Goal: Information Seeking & Learning: Learn about a topic

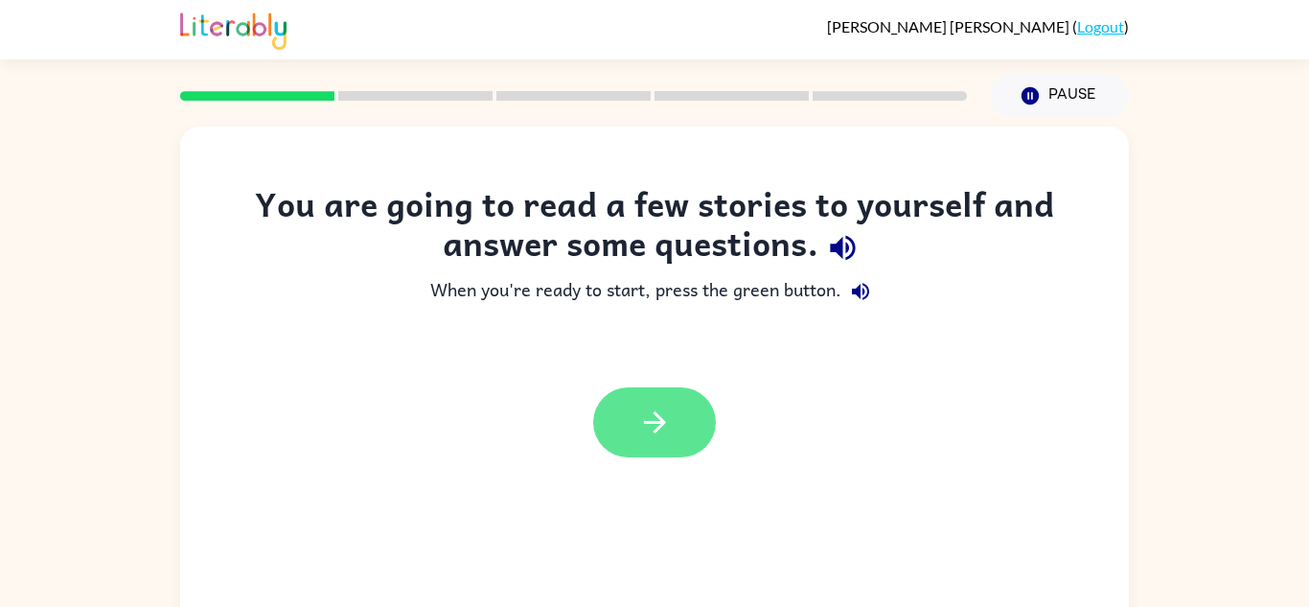
click at [639, 420] on icon "button" at bounding box center [655, 422] width 34 height 34
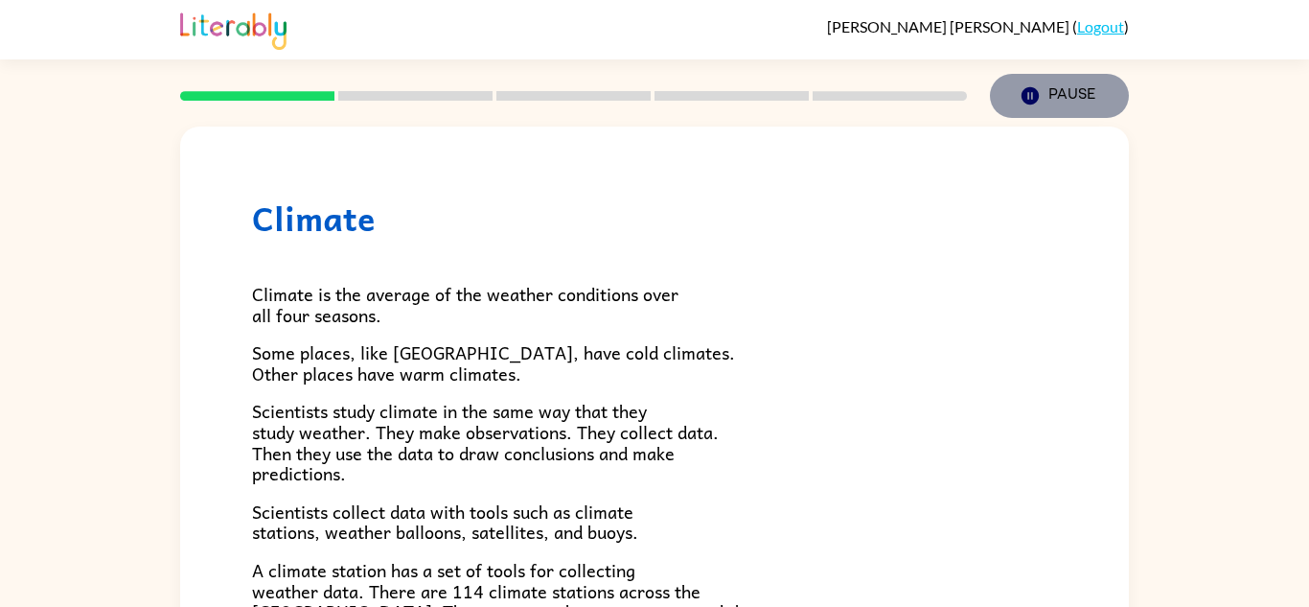
click at [1049, 94] on button "Pause Pause" at bounding box center [1059, 96] width 139 height 44
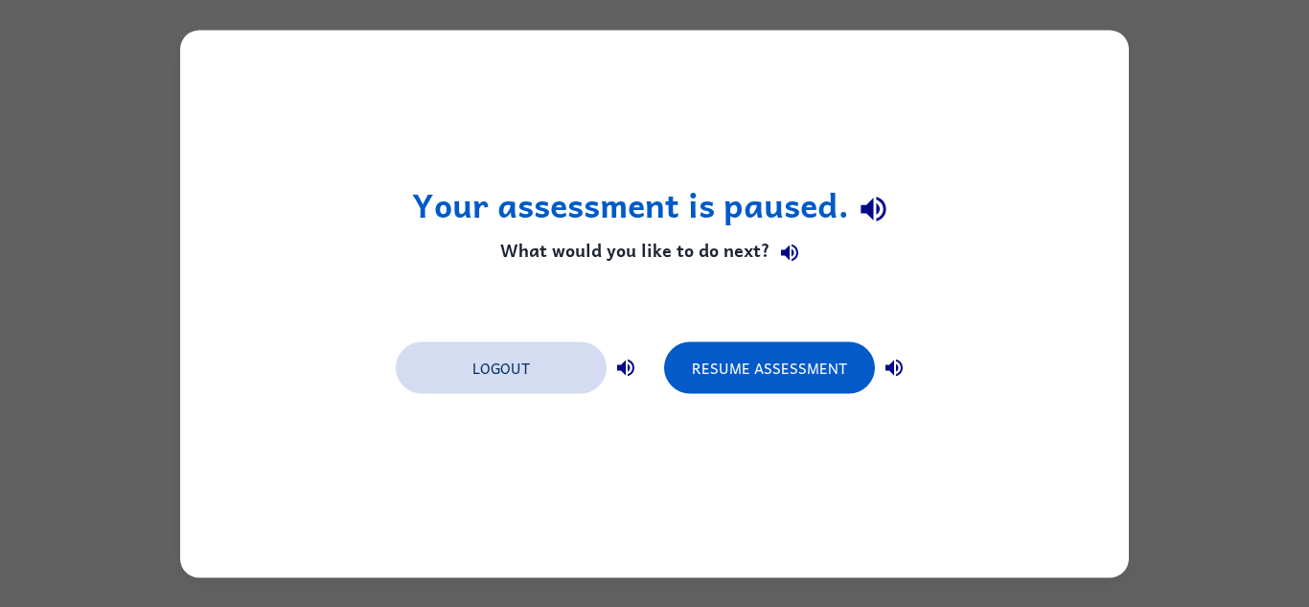
click at [516, 363] on button "Logout" at bounding box center [501, 367] width 211 height 52
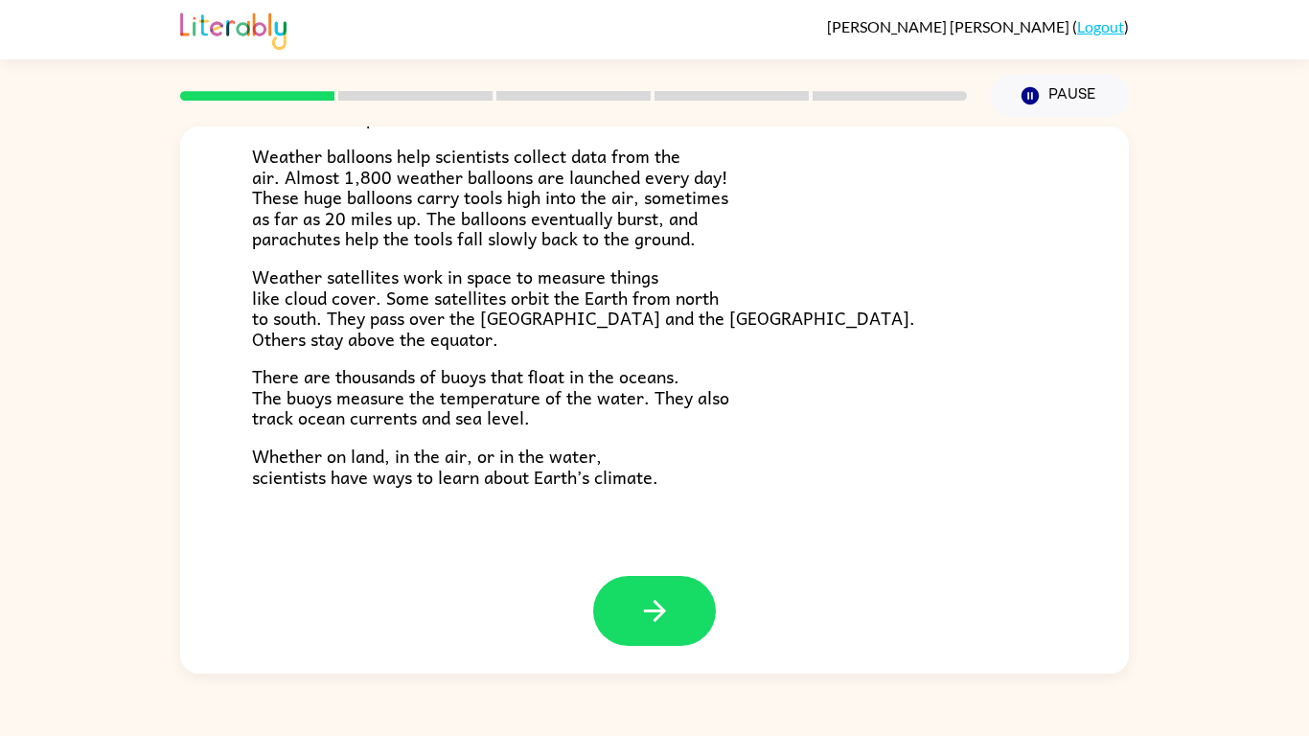
scroll to position [536, 0]
click at [658, 612] on icon "button" at bounding box center [655, 610] width 34 height 34
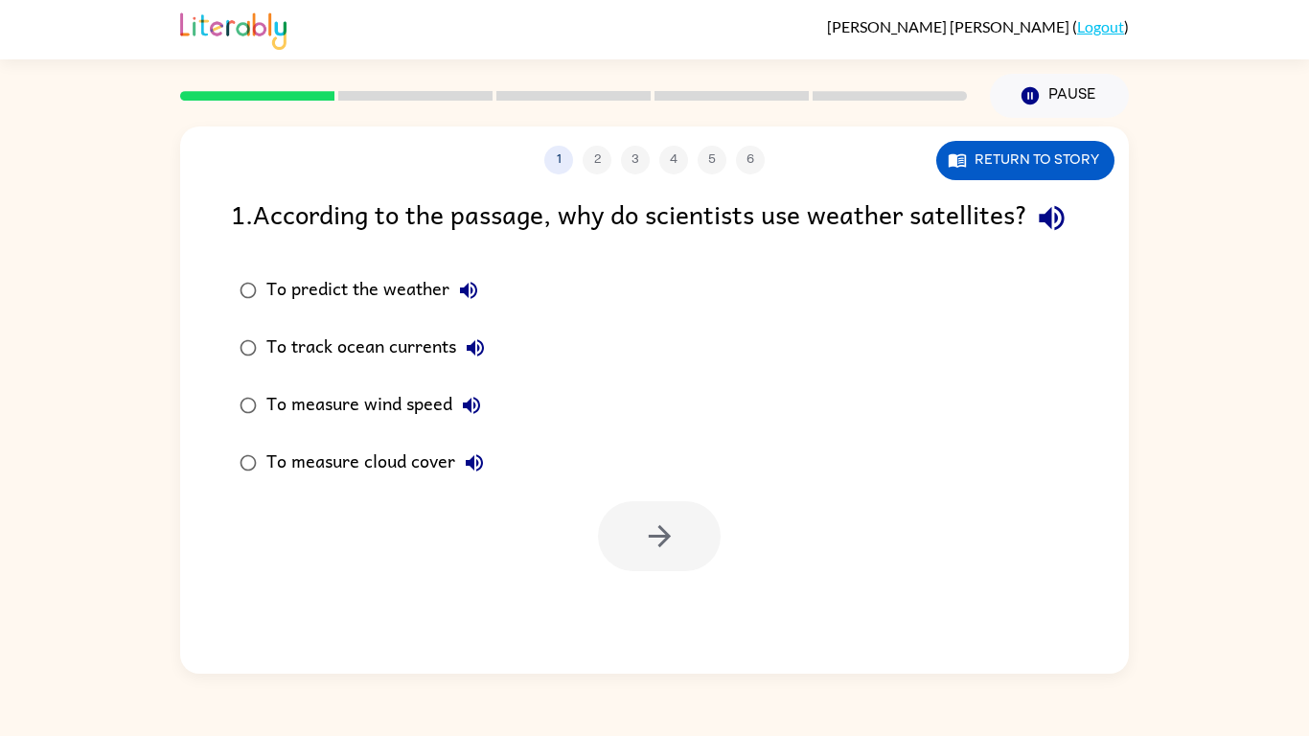
scroll to position [0, 0]
click at [276, 92] on rect at bounding box center [257, 96] width 154 height 10
click at [1009, 156] on button "Return to story" at bounding box center [1025, 160] width 178 height 39
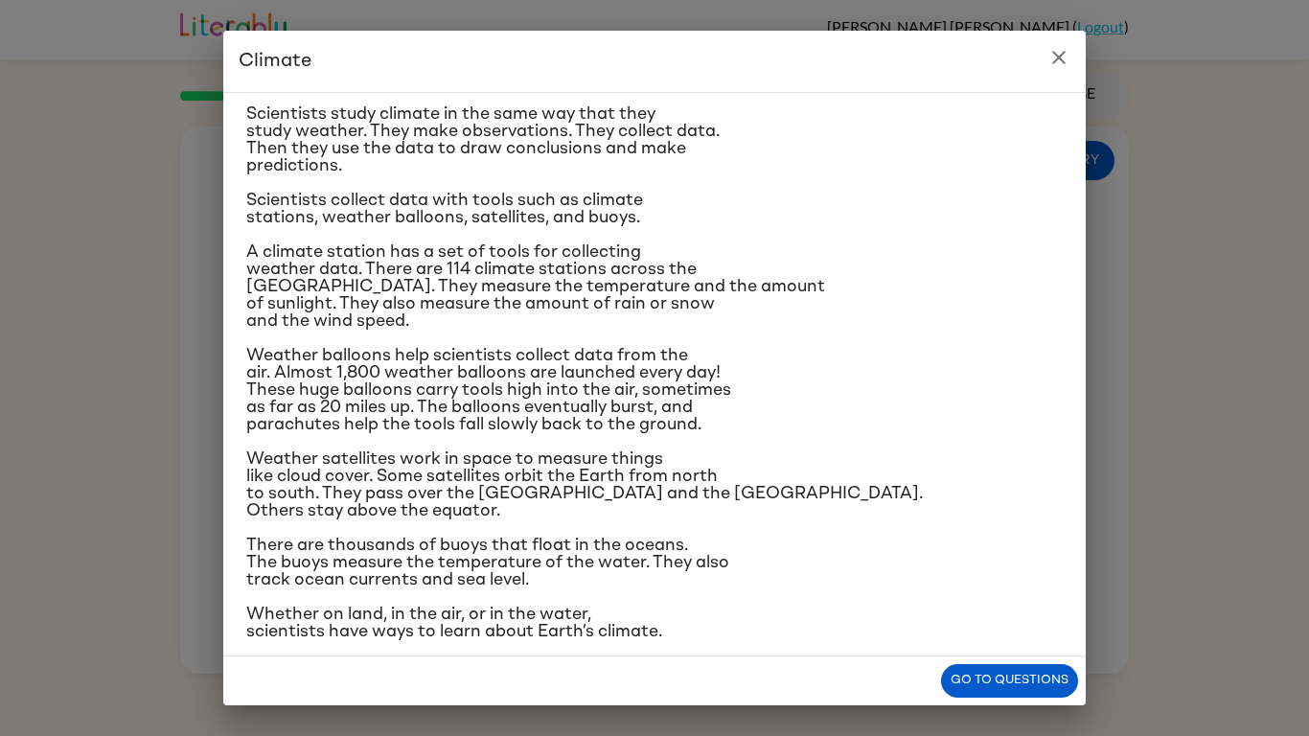
scroll to position [170, 0]
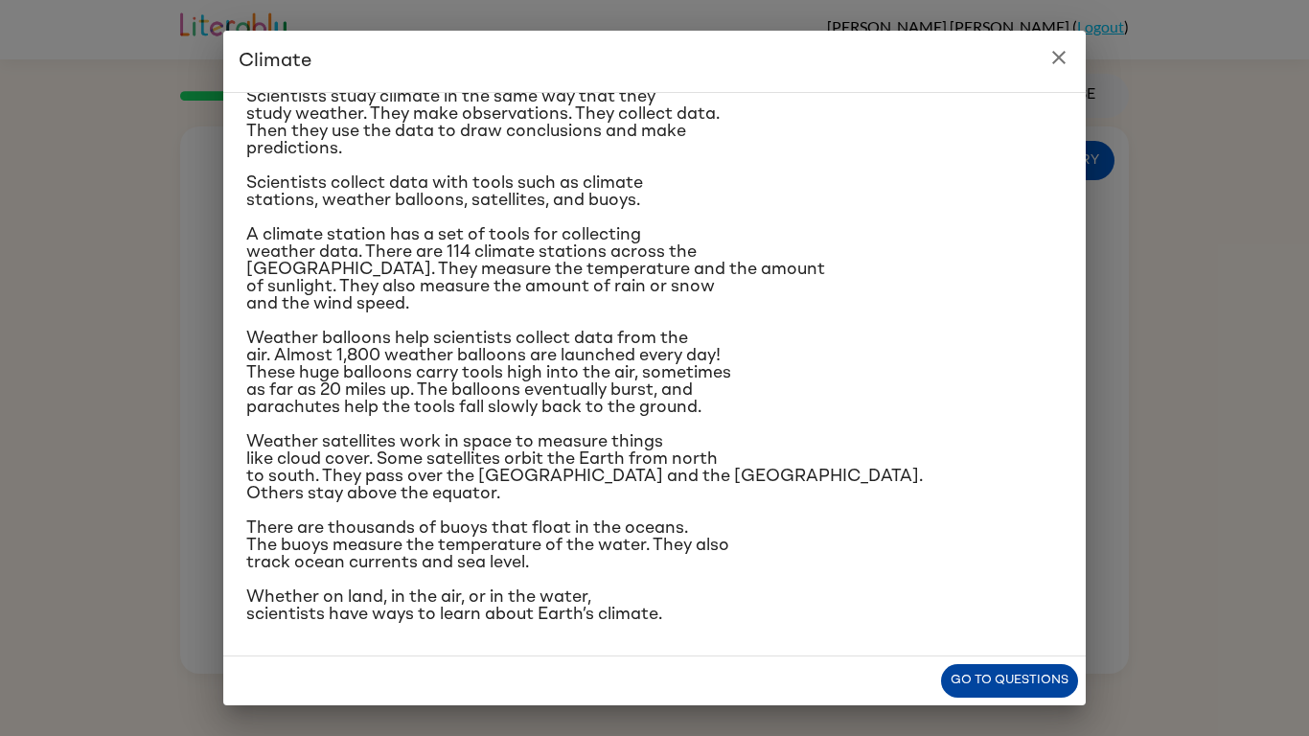
click at [1021, 687] on button "Go to questions" at bounding box center [1009, 681] width 137 height 34
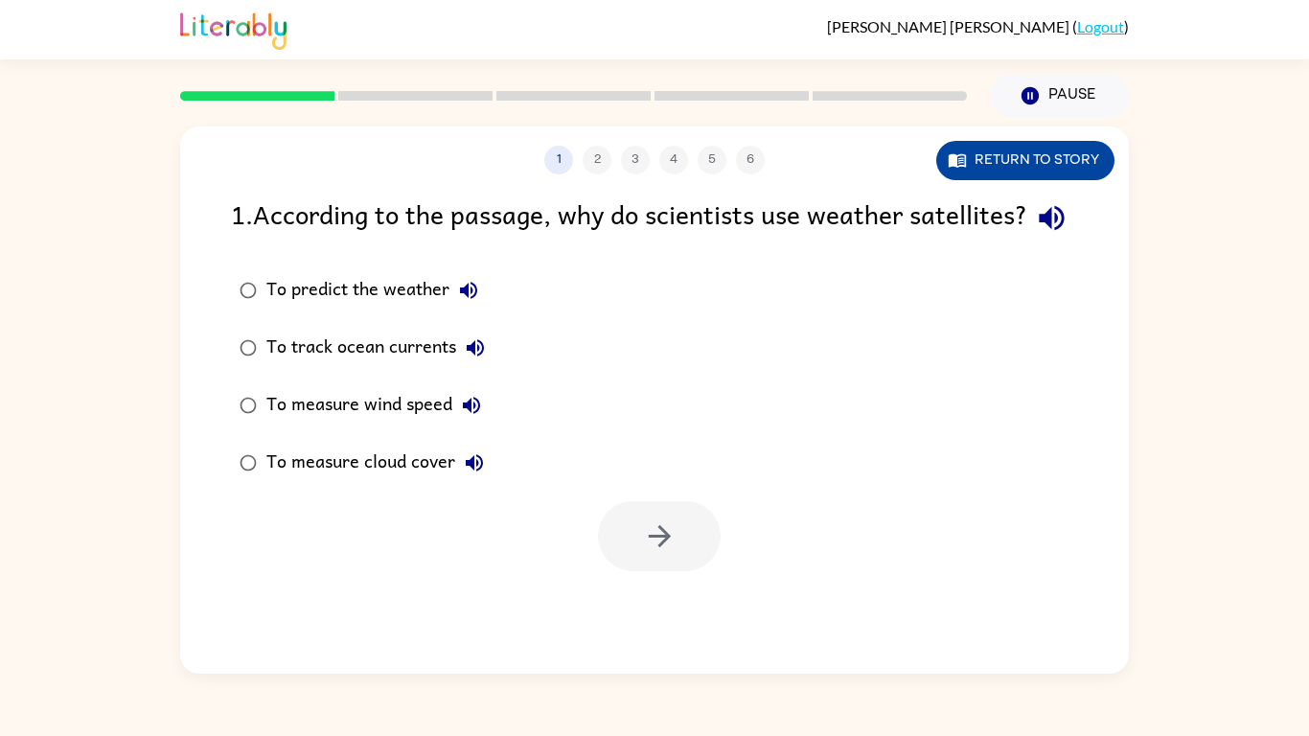
click at [997, 161] on button "Return to story" at bounding box center [1025, 160] width 178 height 39
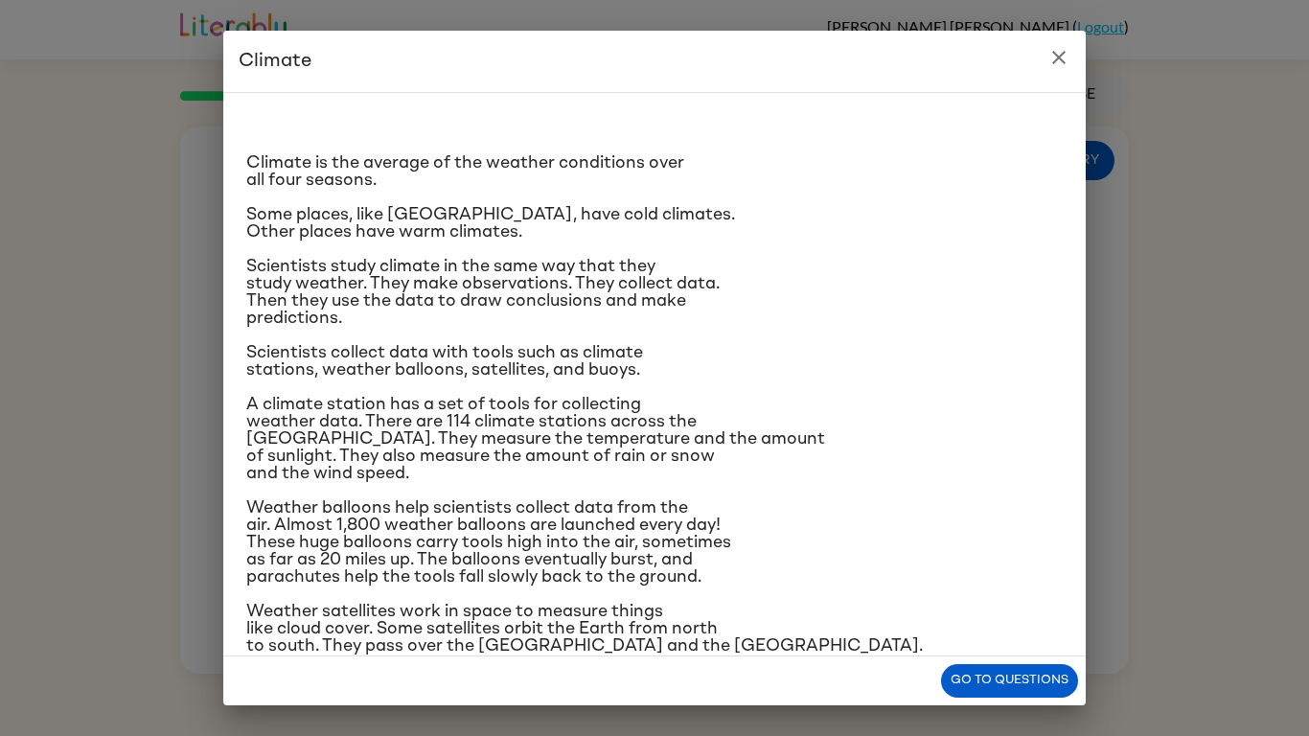
click at [280, 381] on div "Climate is the average of the weather conditions over all four seasons. Some pl…" at bounding box center [654, 450] width 817 height 684
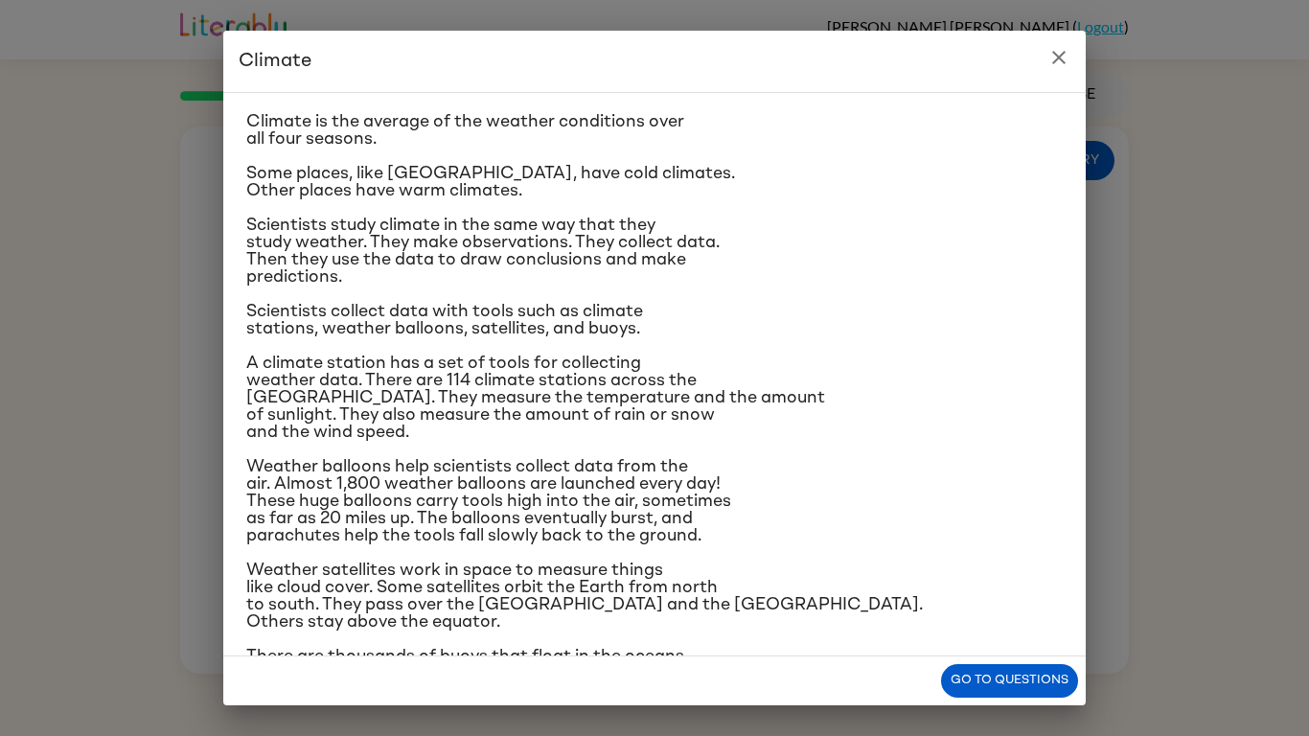
scroll to position [44, 0]
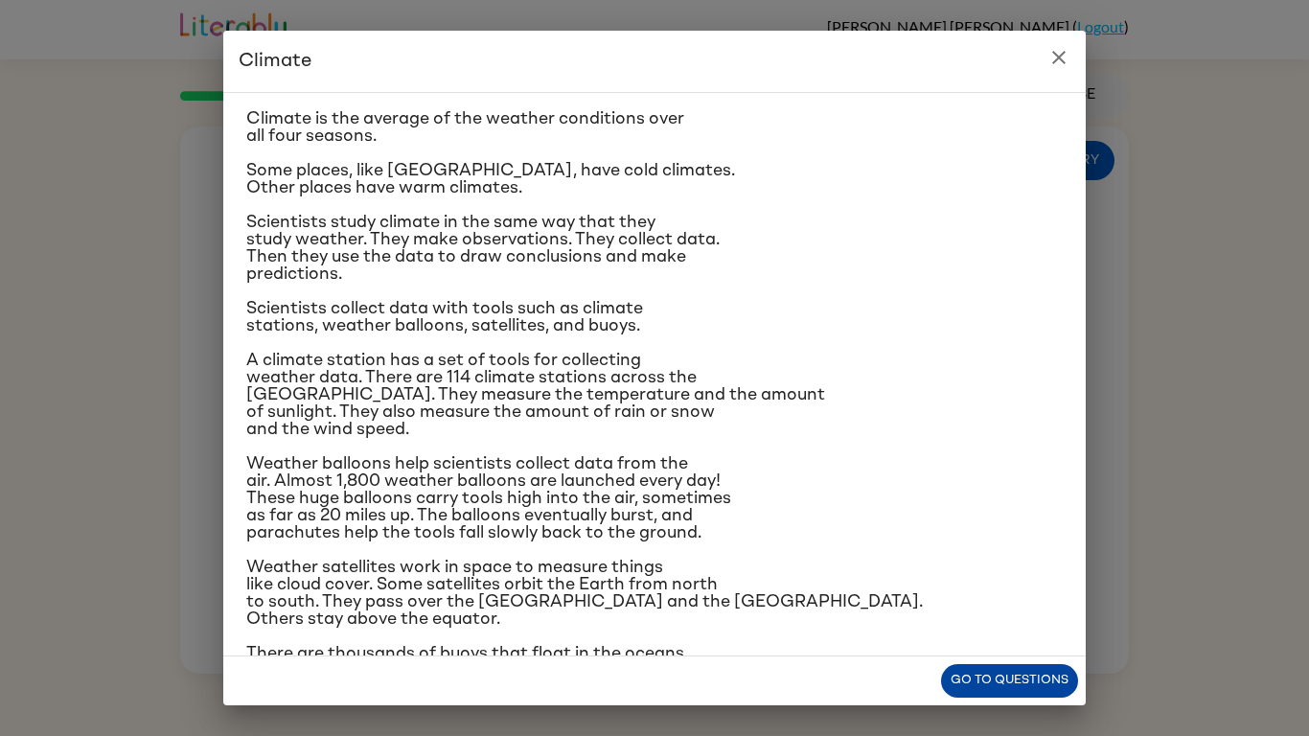
click at [983, 690] on button "Go to questions" at bounding box center [1009, 681] width 137 height 34
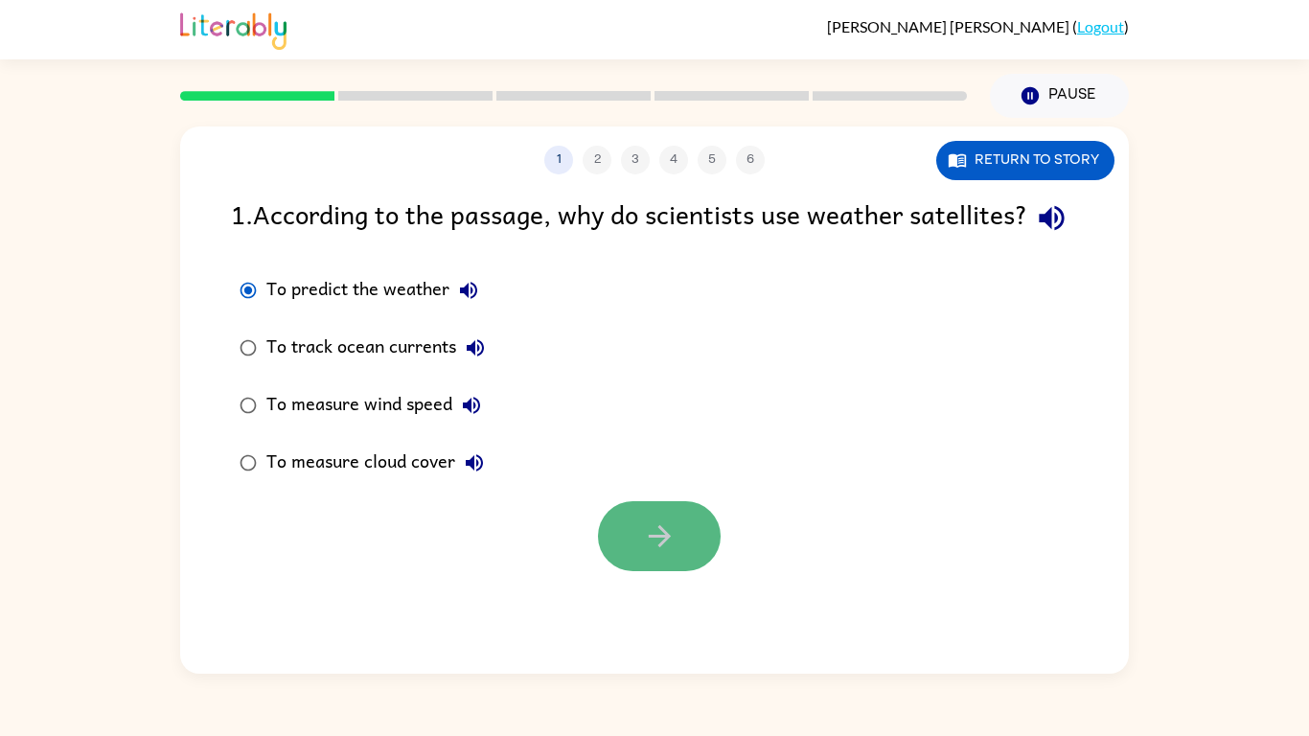
click at [655, 553] on icon "button" at bounding box center [660, 536] width 34 height 34
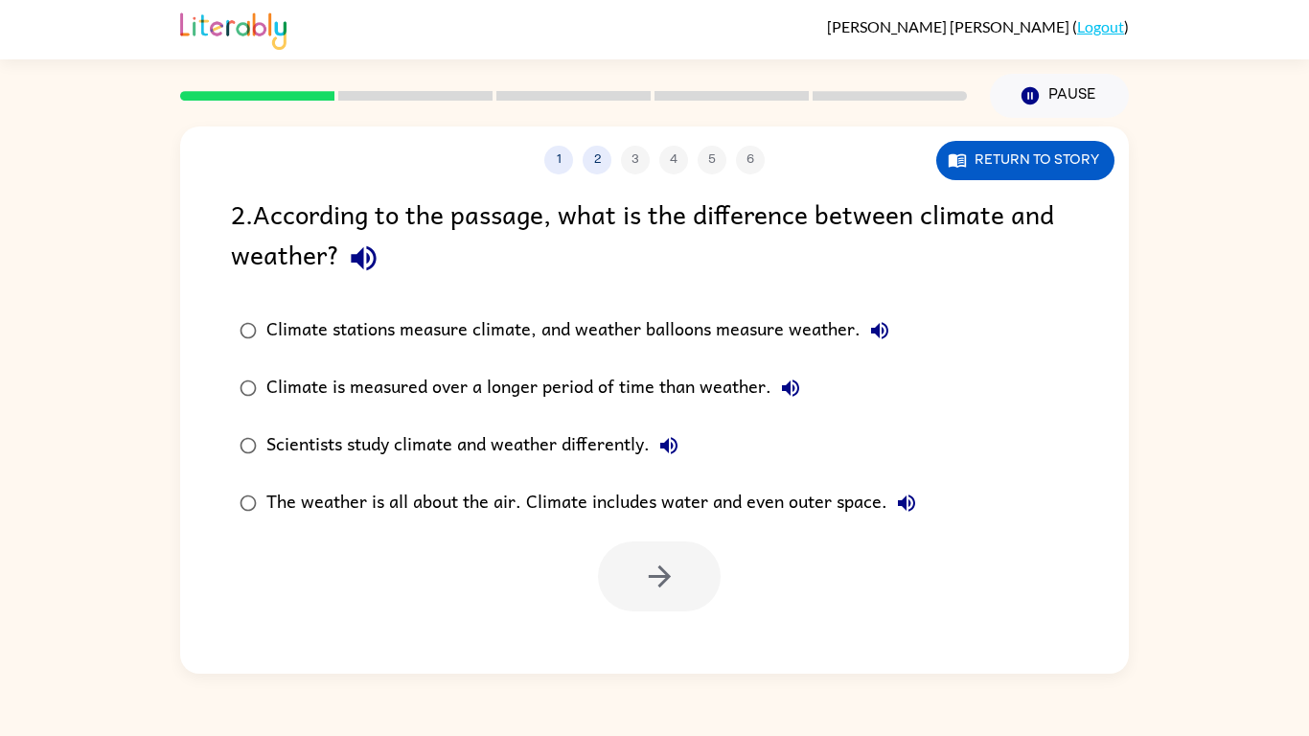
click at [545, 319] on div "Climate stations measure climate, and weather balloons measure weather." at bounding box center [582, 331] width 633 height 38
click at [645, 585] on icon "button" at bounding box center [660, 577] width 34 height 34
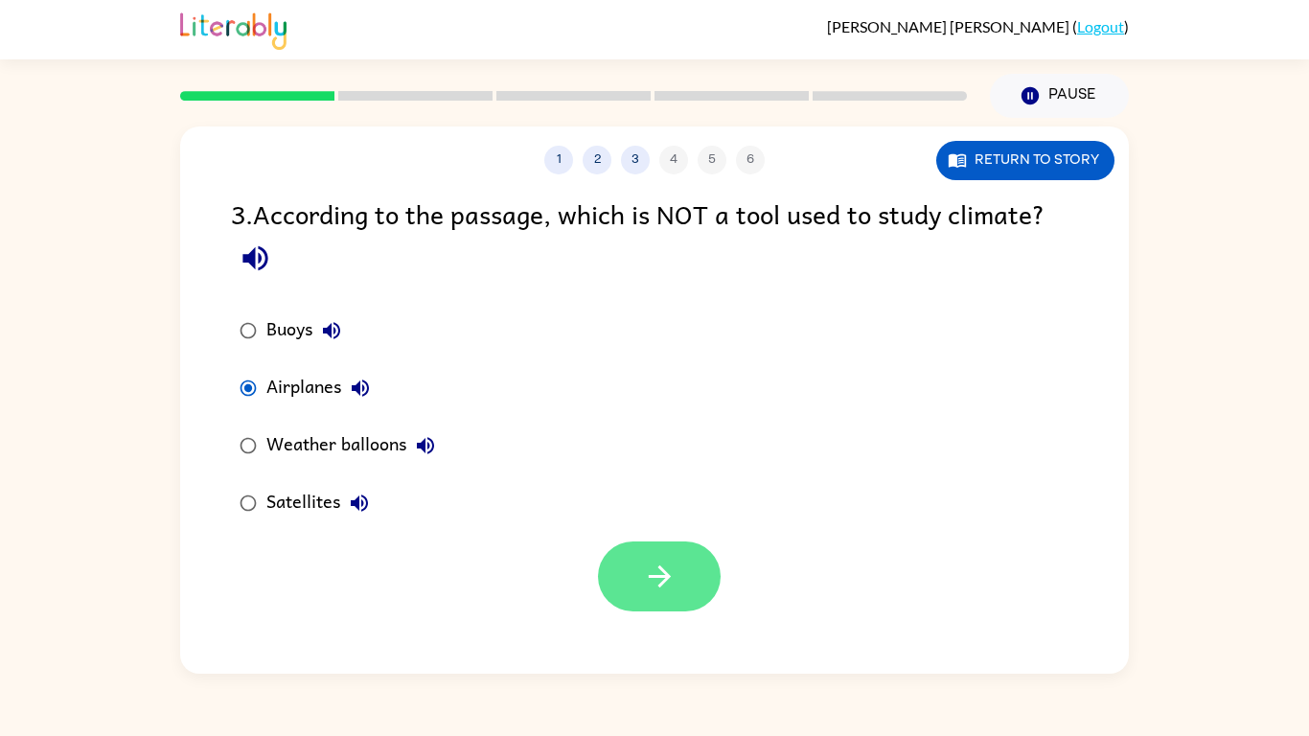
click at [639, 566] on button "button" at bounding box center [659, 577] width 123 height 70
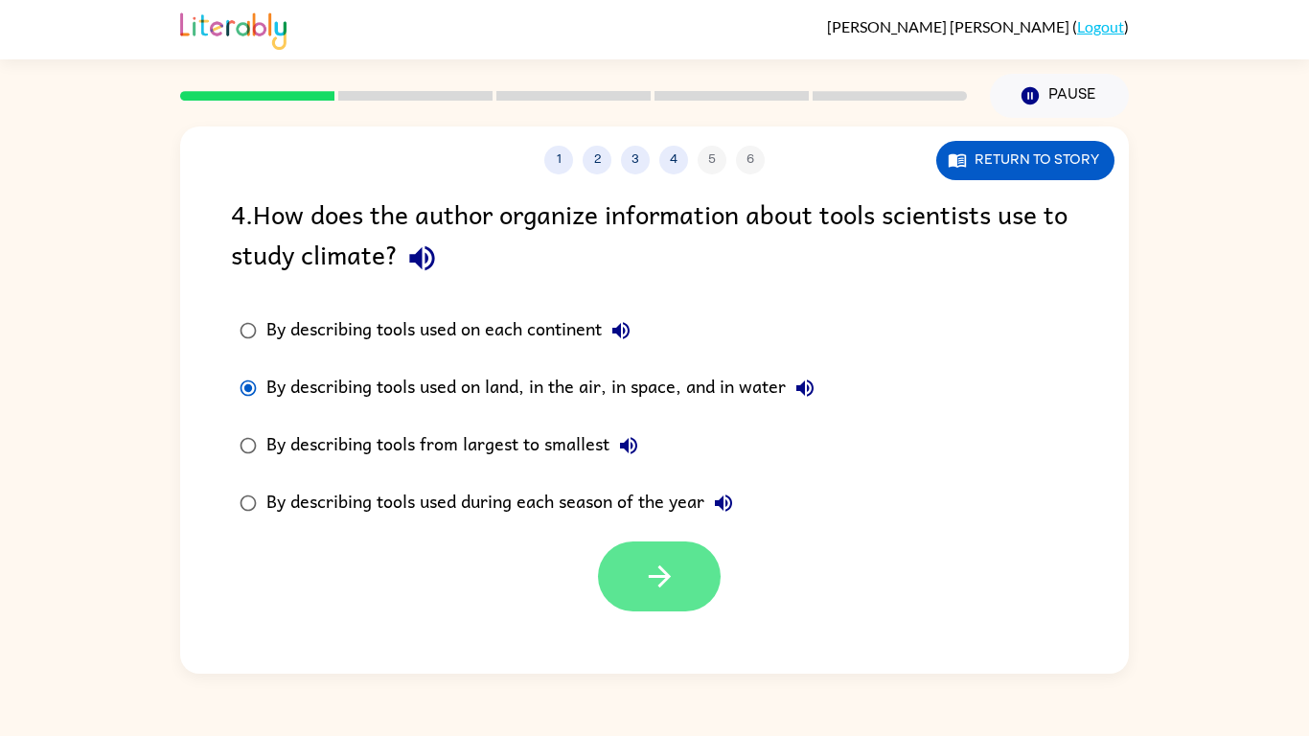
click at [637, 566] on button "button" at bounding box center [659, 577] width 123 height 70
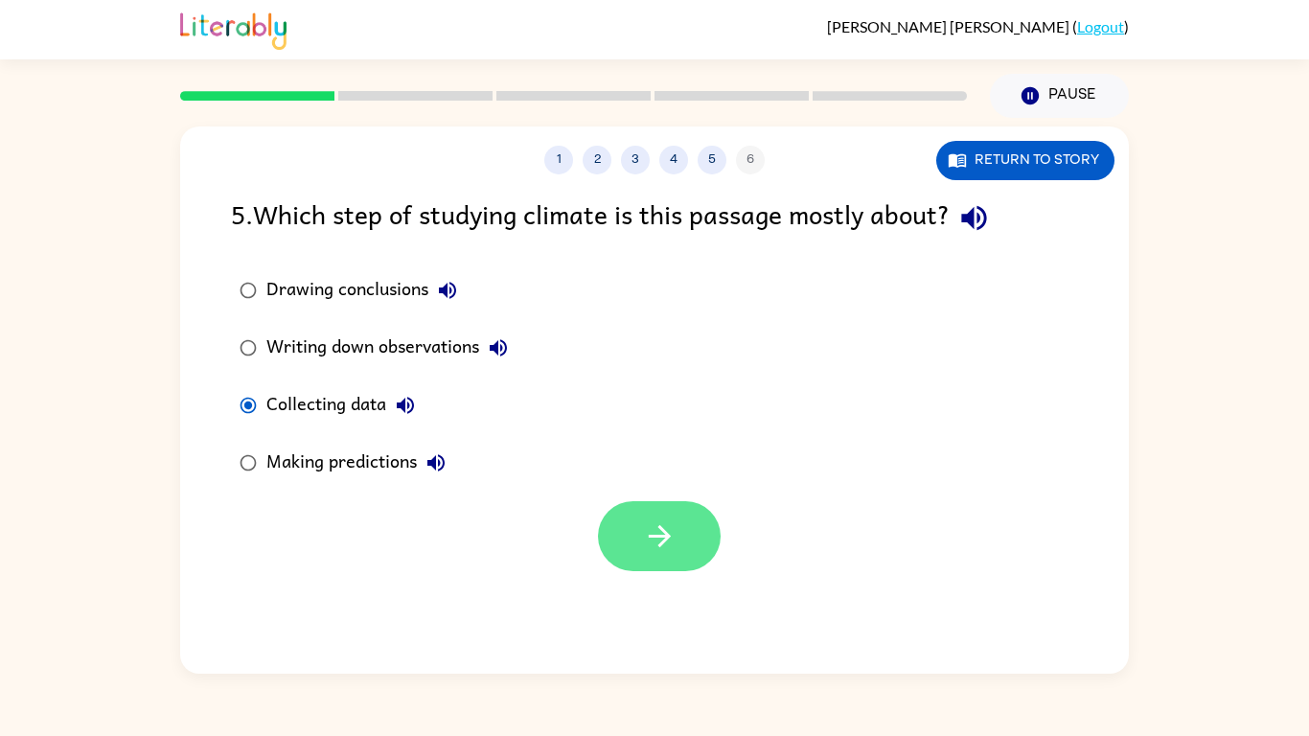
click at [693, 520] on button "button" at bounding box center [659, 536] width 123 height 70
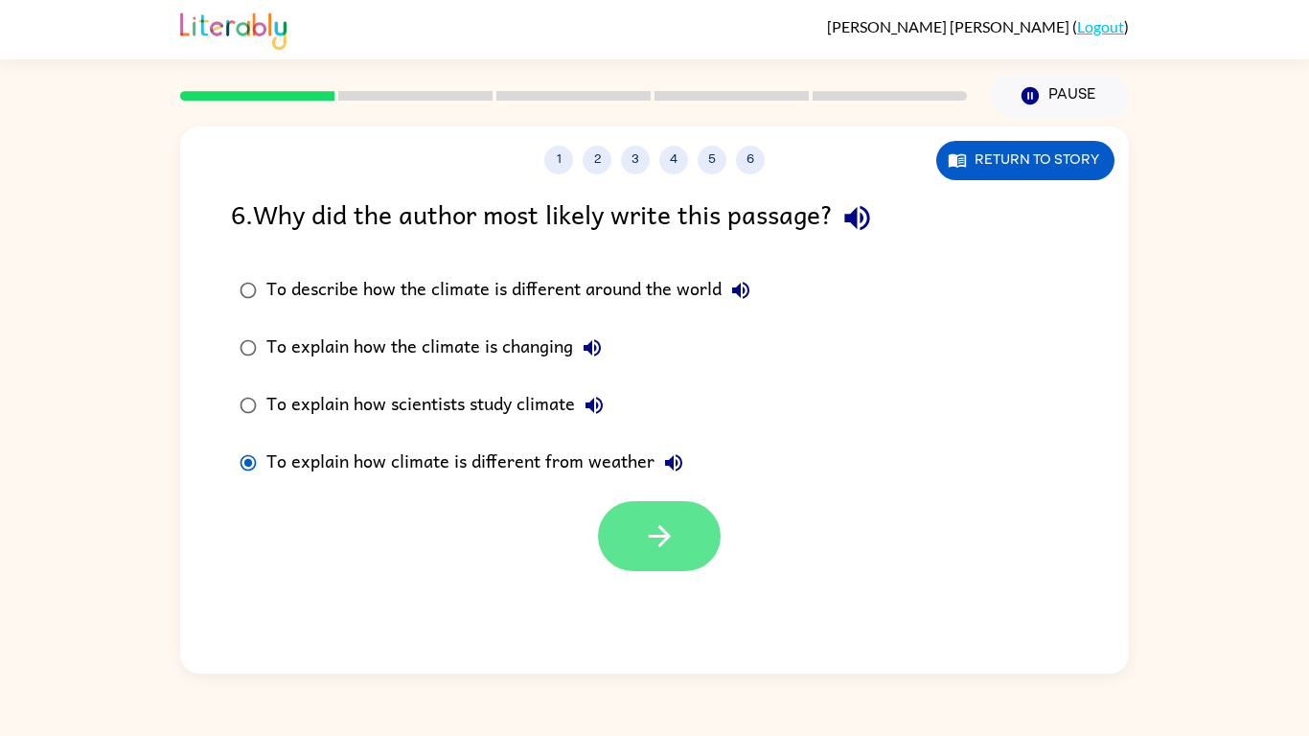
click at [652, 539] on icon "button" at bounding box center [660, 536] width 34 height 34
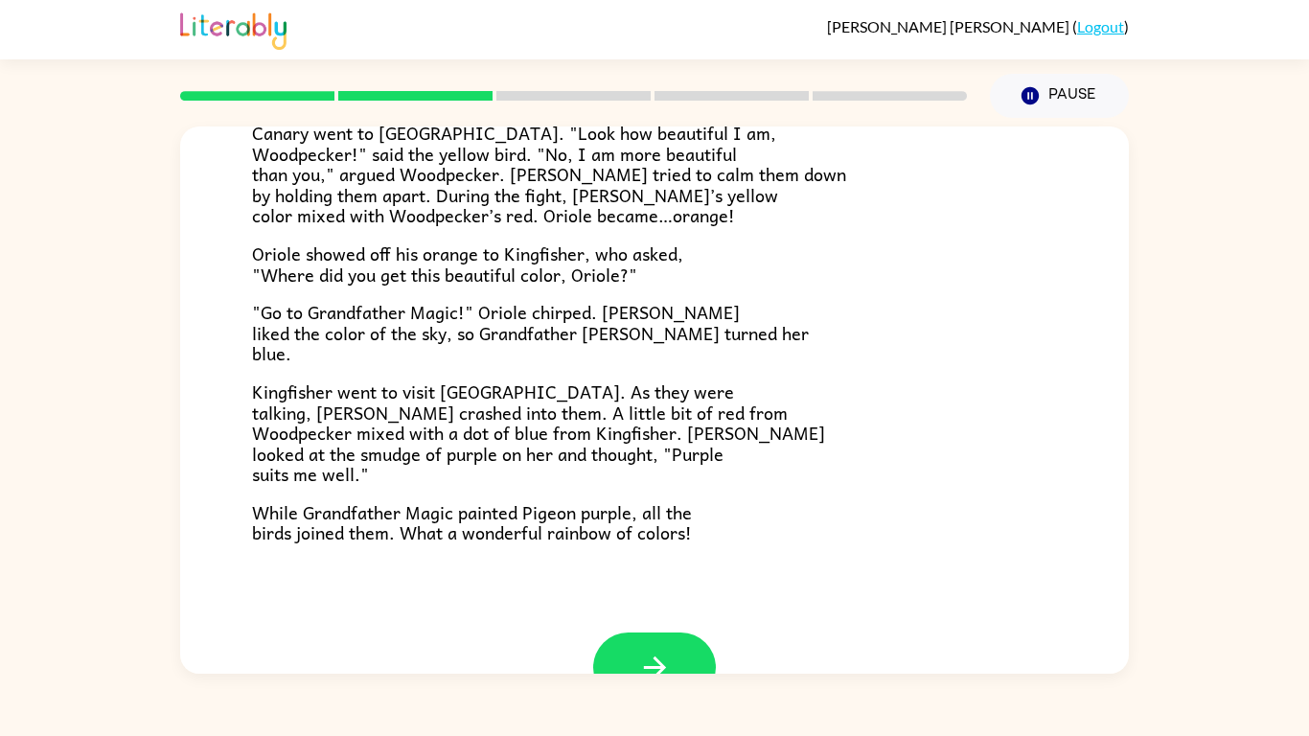
scroll to position [495, 0]
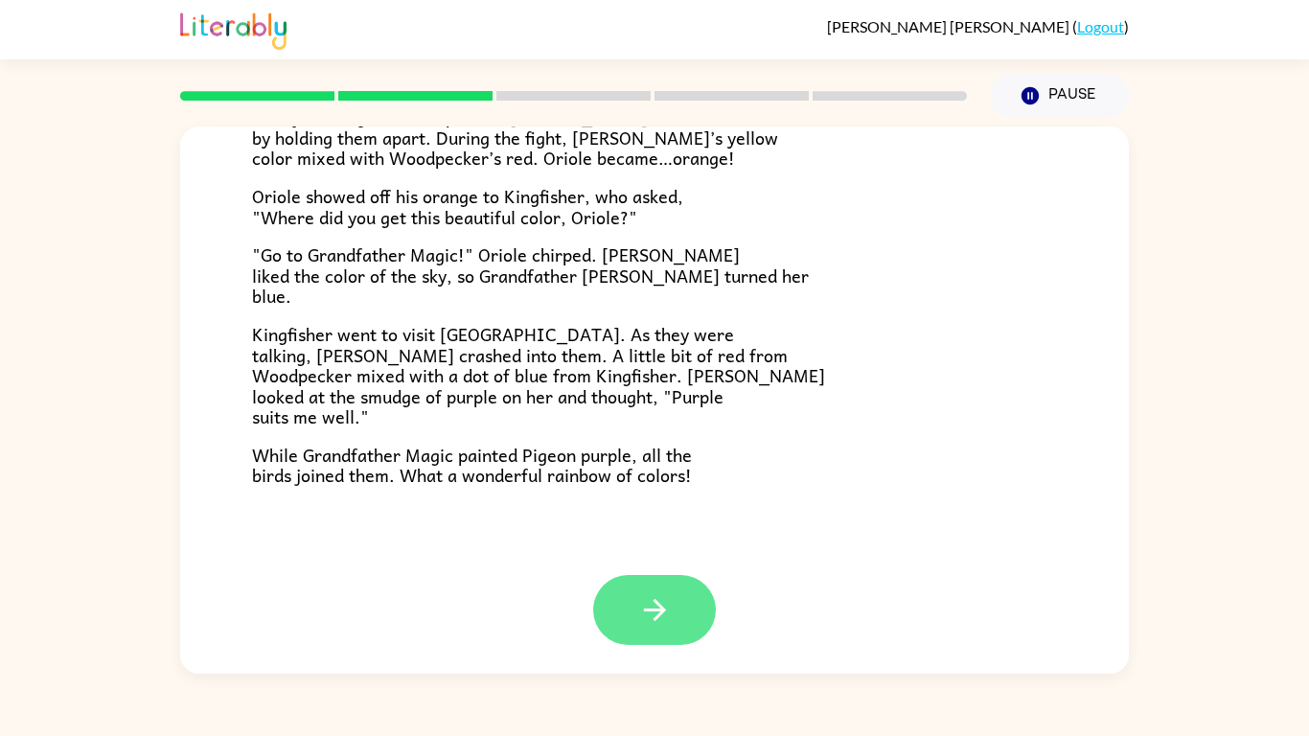
click at [653, 596] on icon "button" at bounding box center [655, 610] width 34 height 34
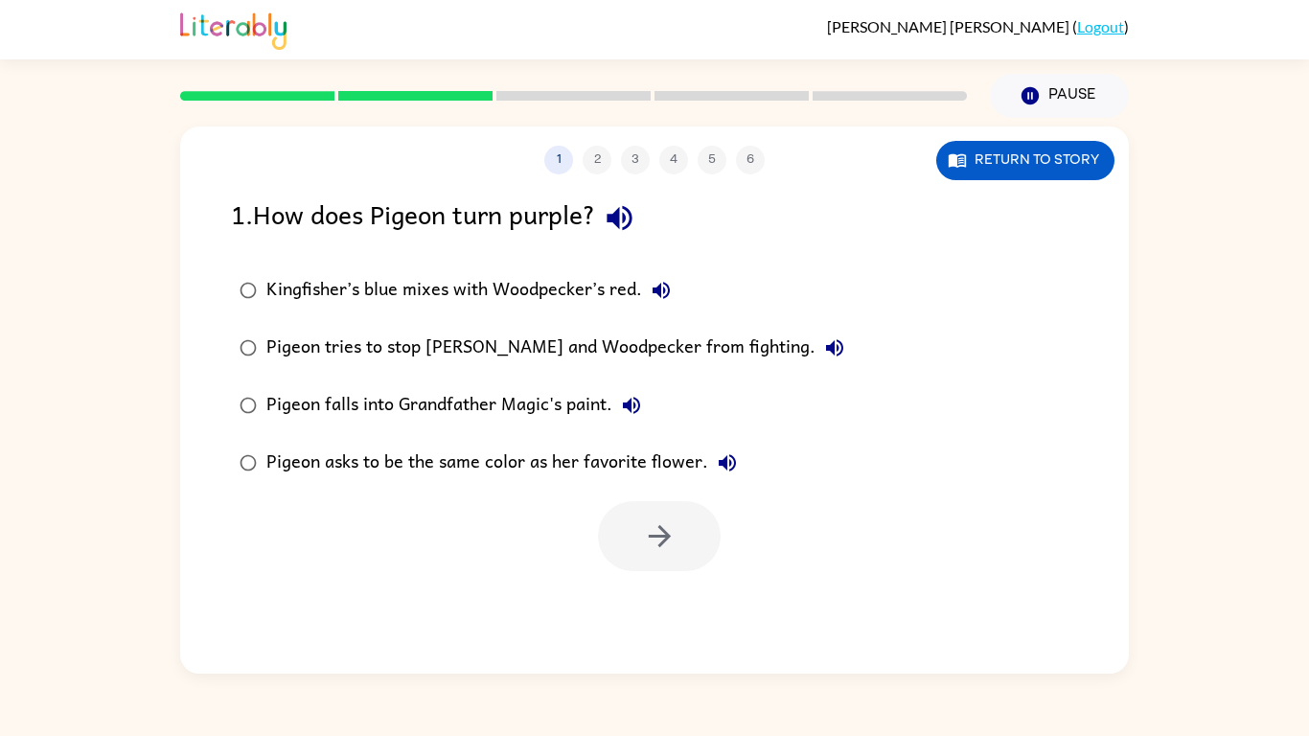
scroll to position [0, 0]
click at [1025, 157] on button "Return to story" at bounding box center [1025, 160] width 178 height 39
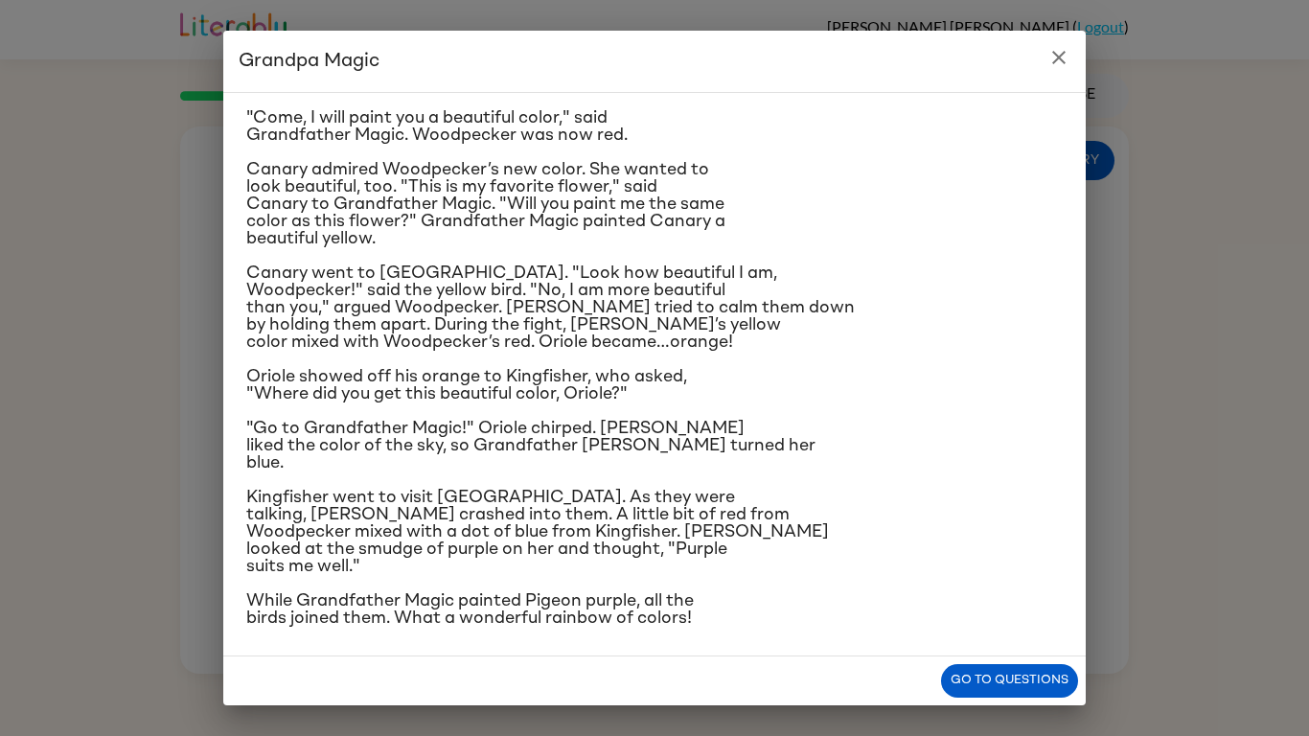
scroll to position [135, 0]
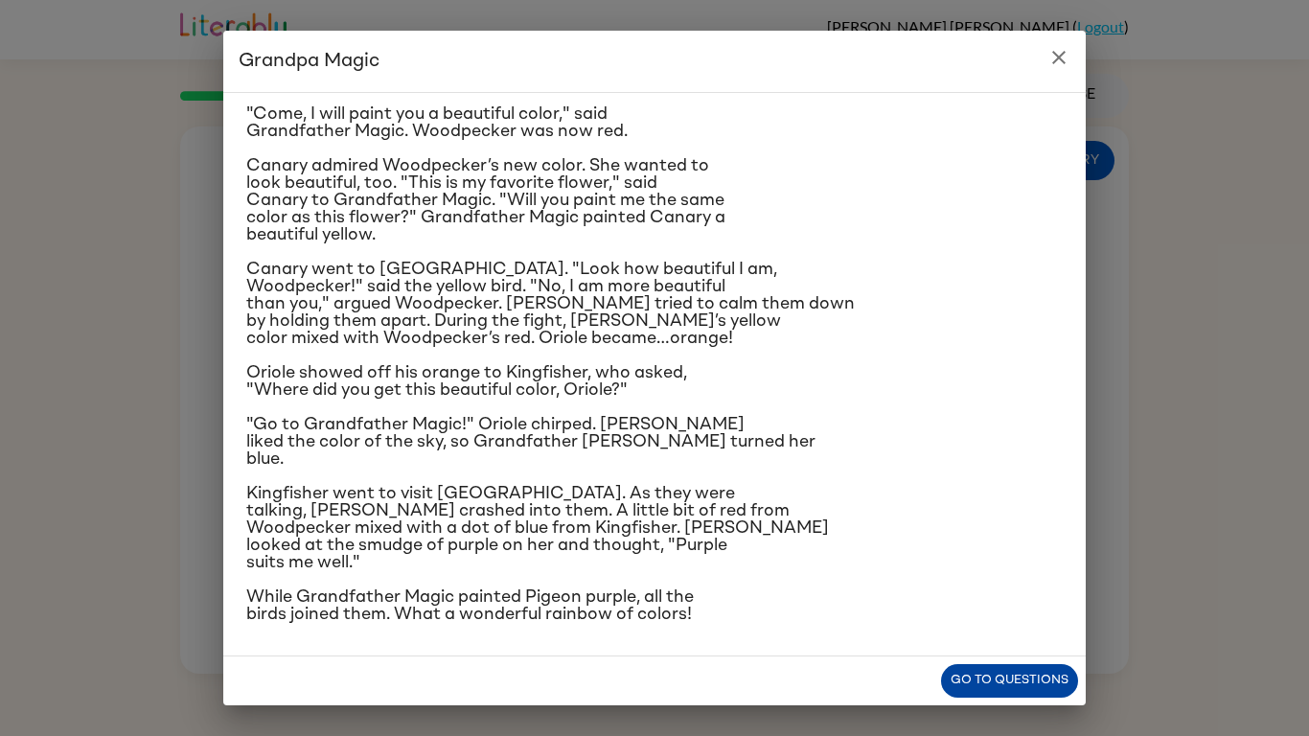
click at [1011, 687] on button "Go to questions" at bounding box center [1009, 681] width 137 height 34
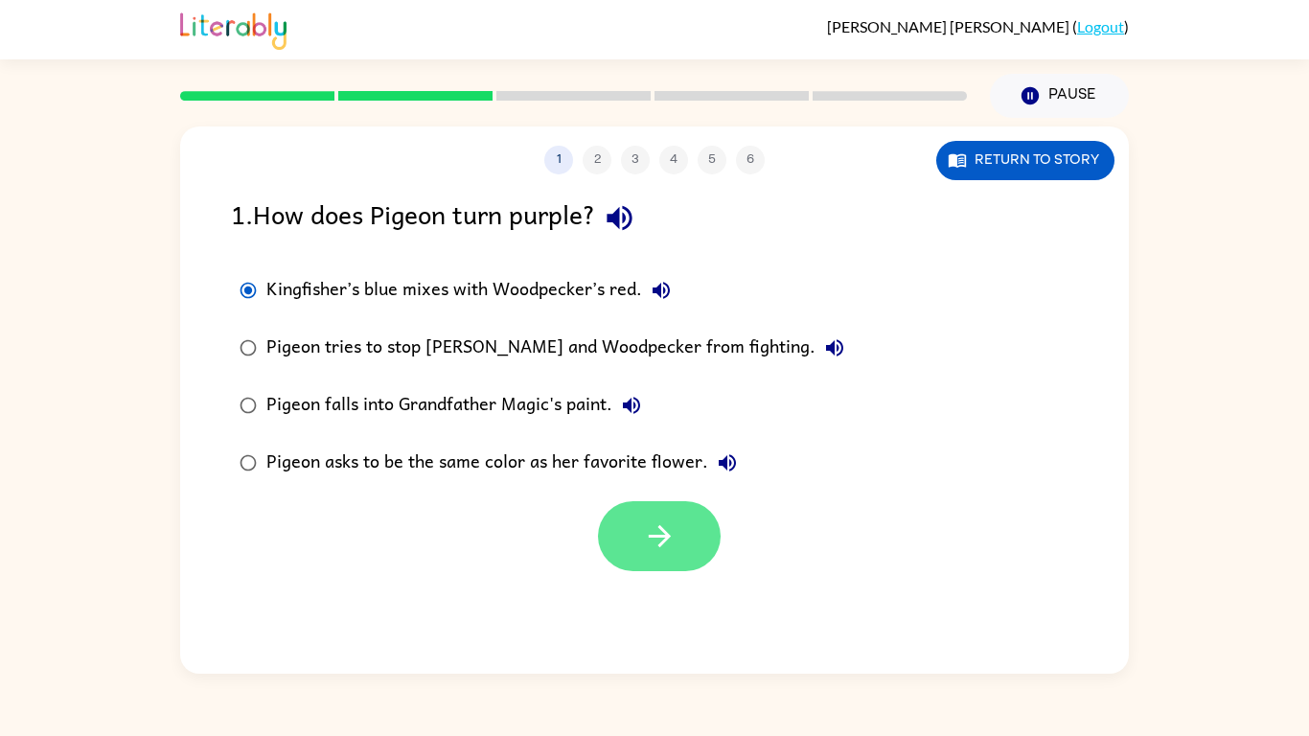
click at [658, 513] on button "button" at bounding box center [659, 536] width 123 height 70
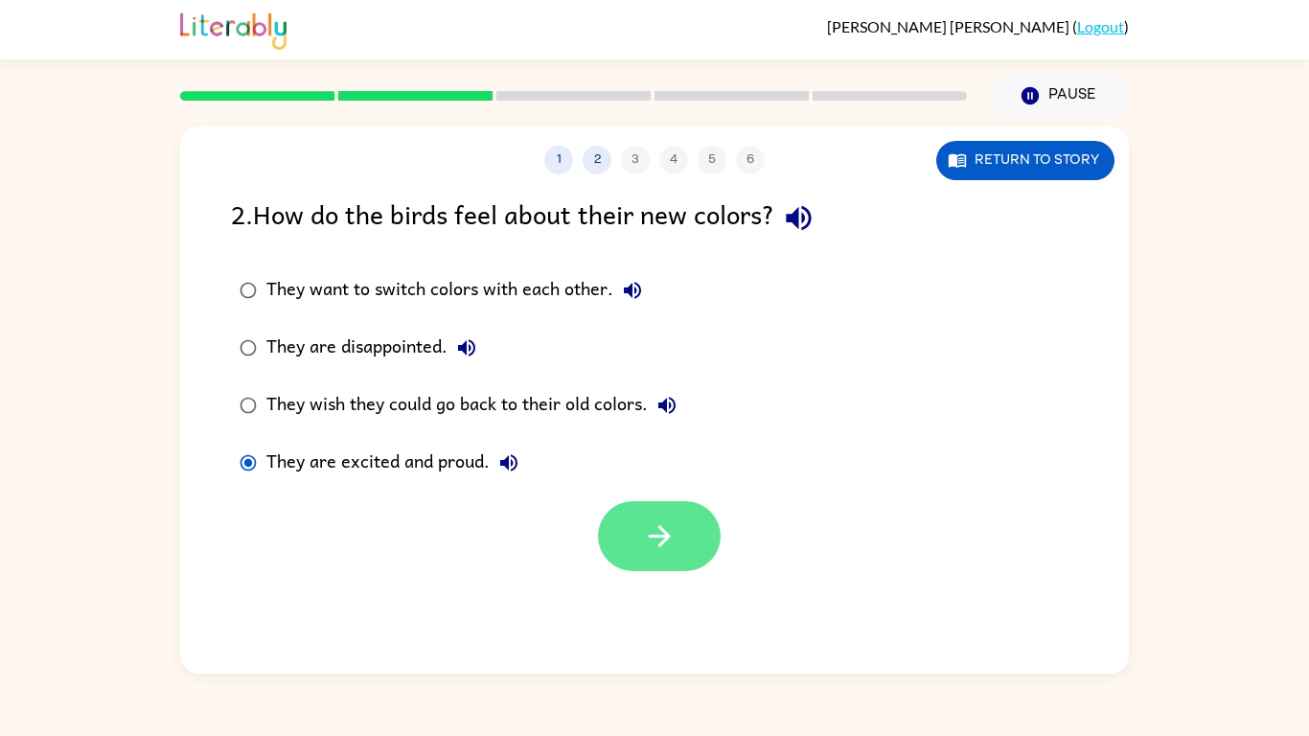
click at [635, 529] on button "button" at bounding box center [659, 536] width 123 height 70
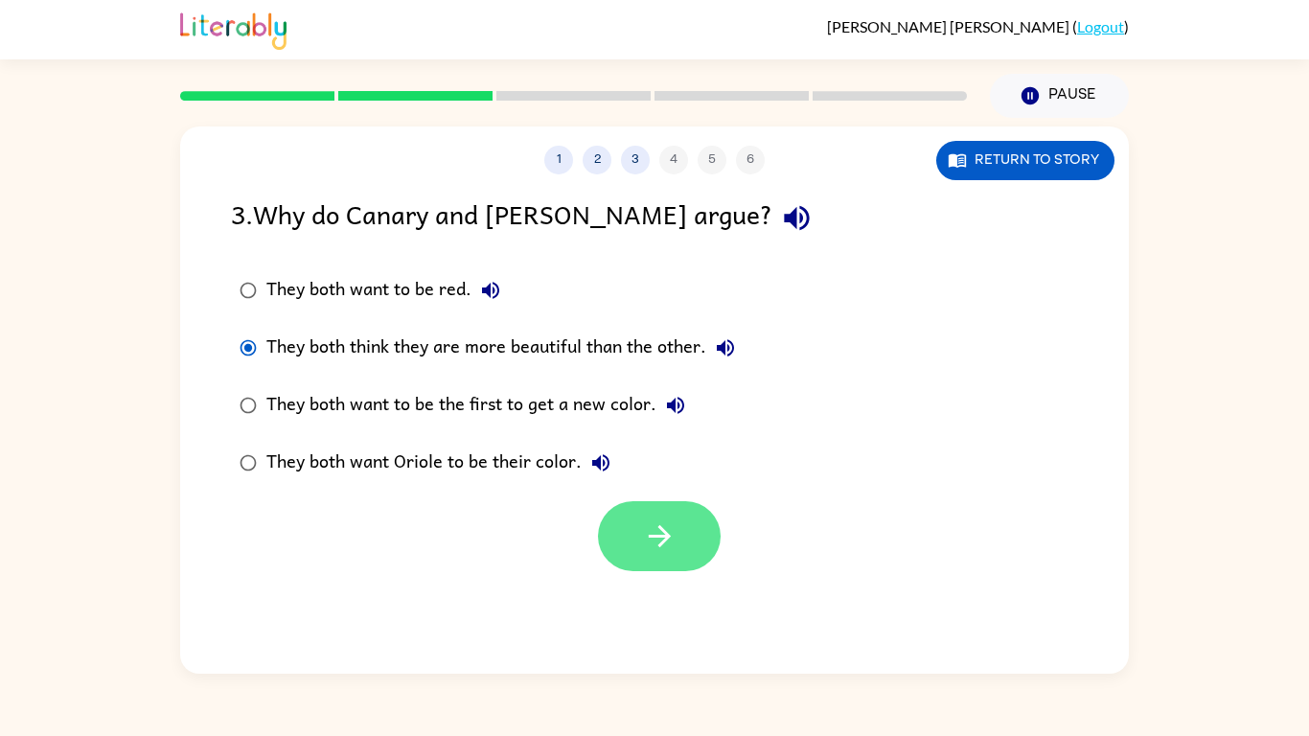
click at [658, 533] on icon "button" at bounding box center [660, 536] width 34 height 34
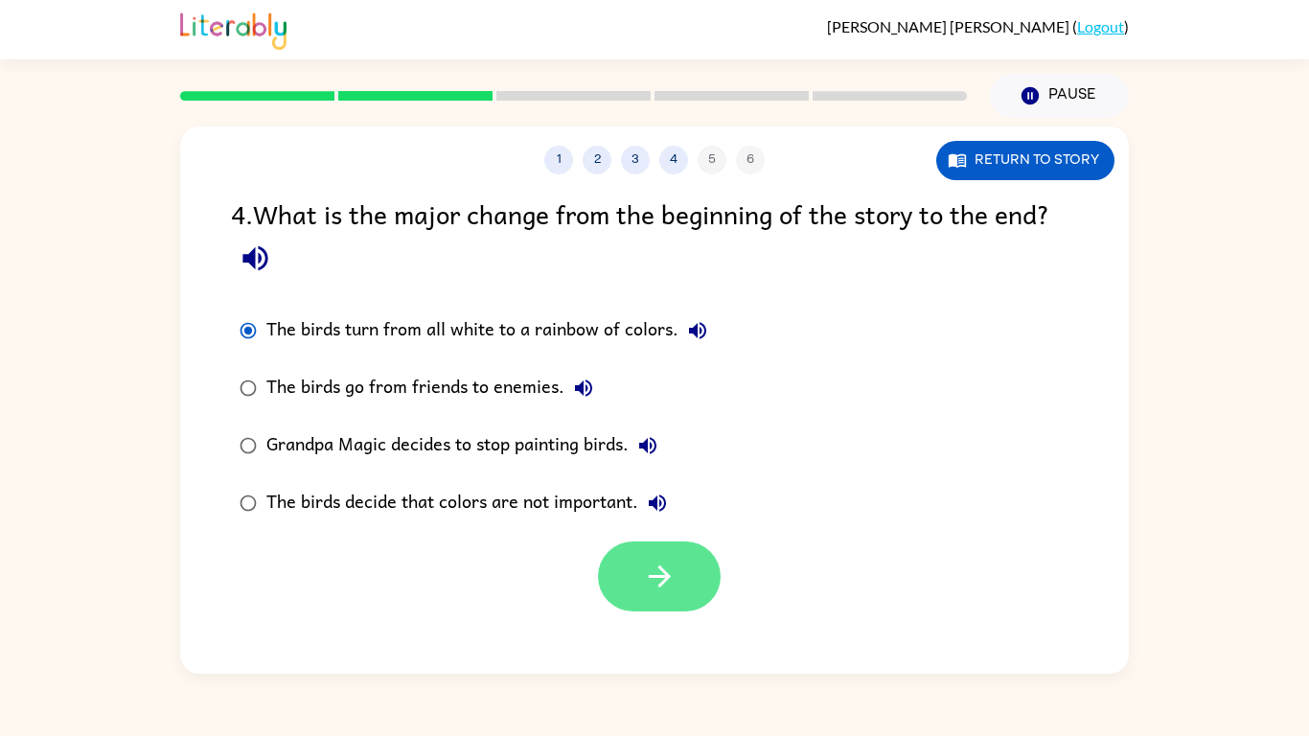
click at [643, 570] on icon "button" at bounding box center [660, 577] width 34 height 34
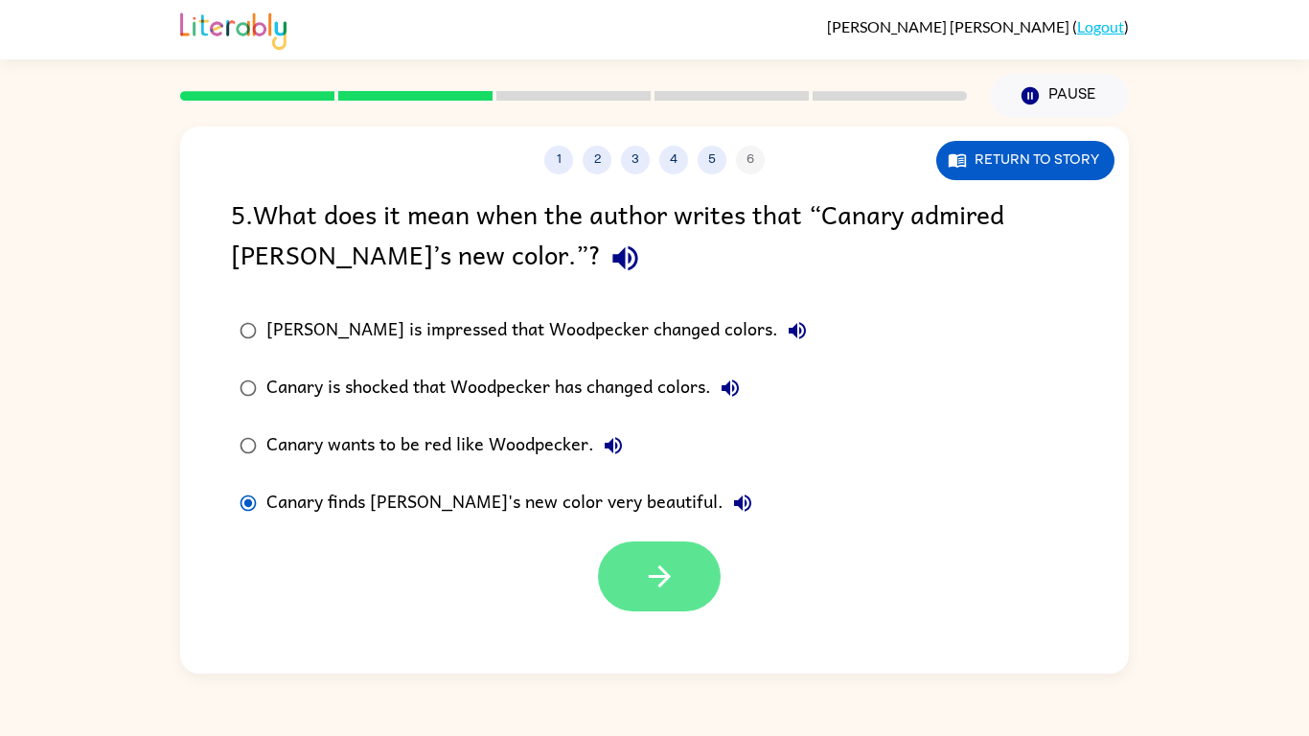
click at [672, 588] on icon "button" at bounding box center [660, 577] width 34 height 34
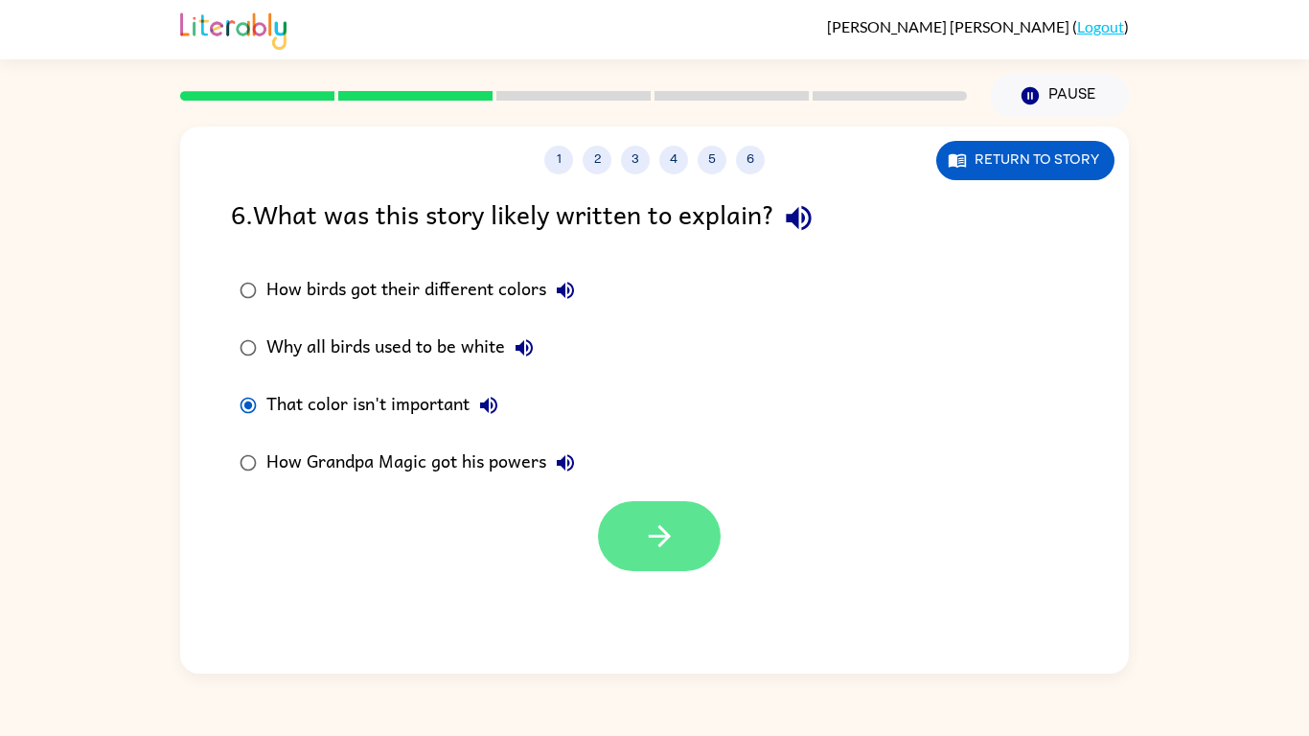
click at [630, 530] on button "button" at bounding box center [659, 536] width 123 height 70
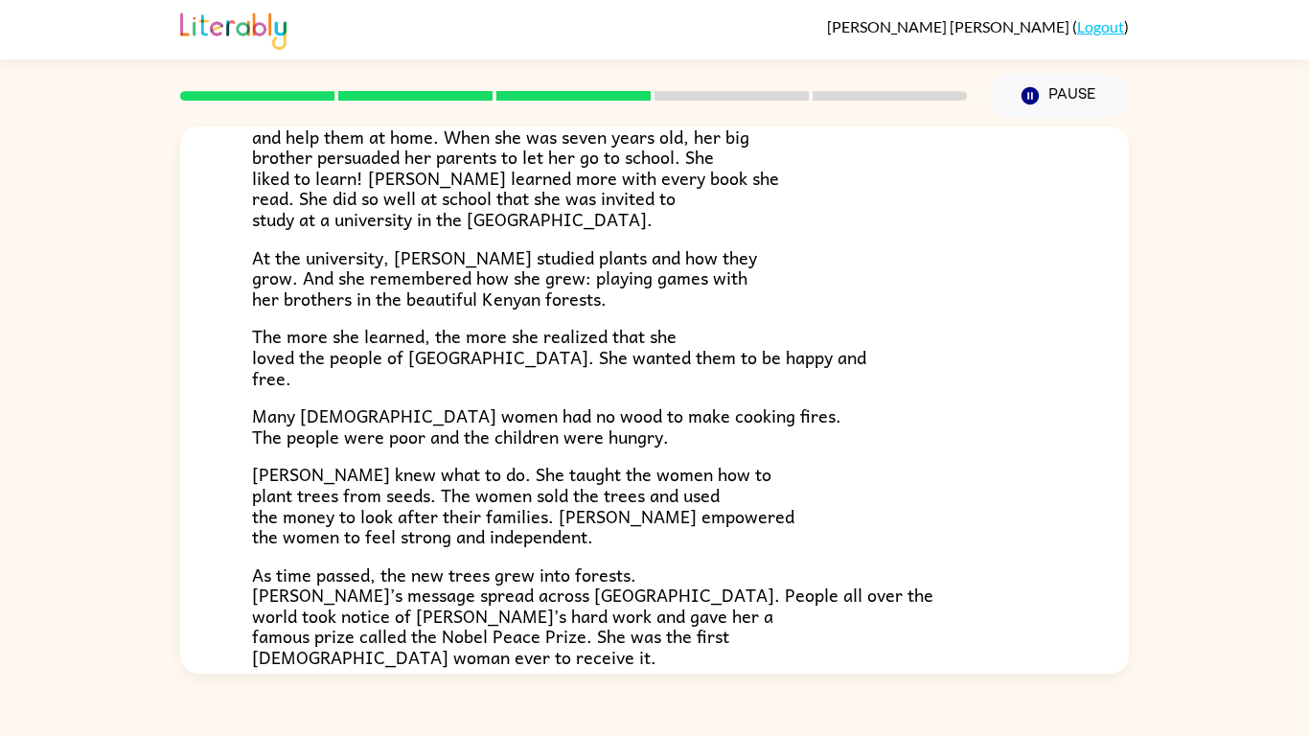
scroll to position [540, 0]
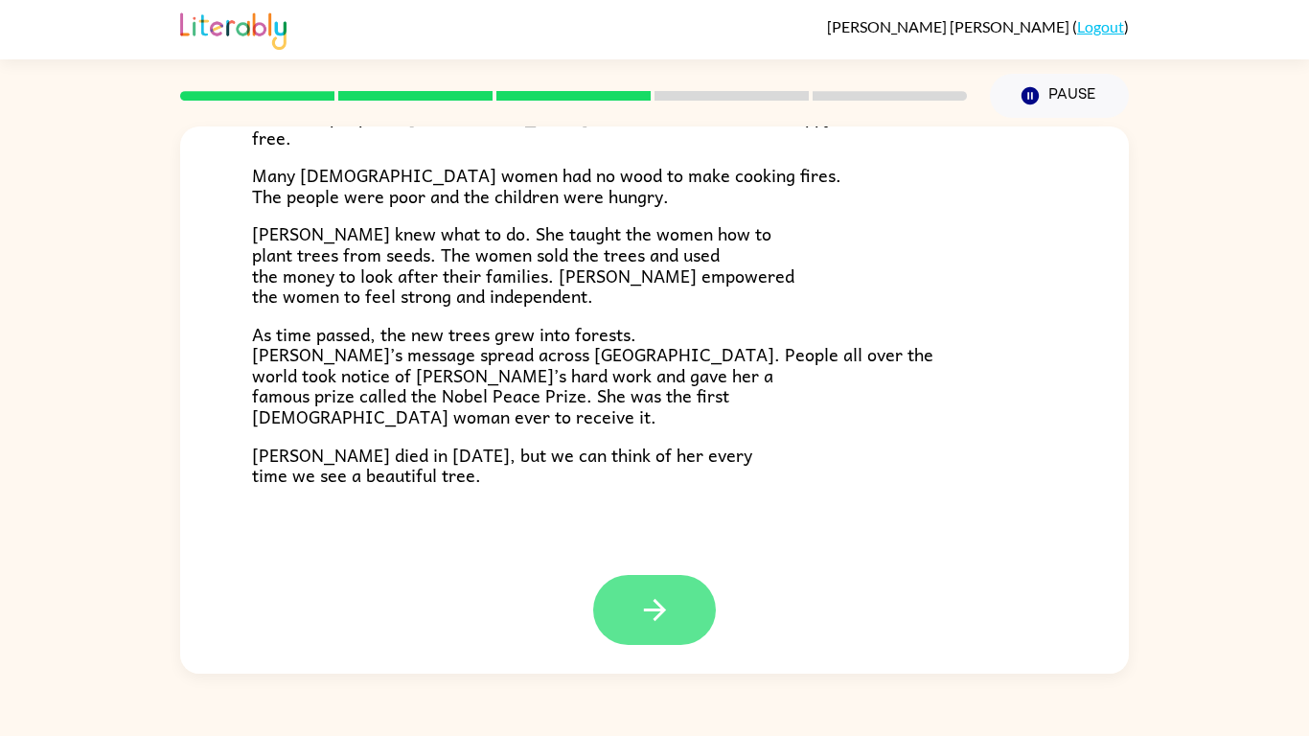
click at [655, 603] on icon "button" at bounding box center [655, 610] width 34 height 34
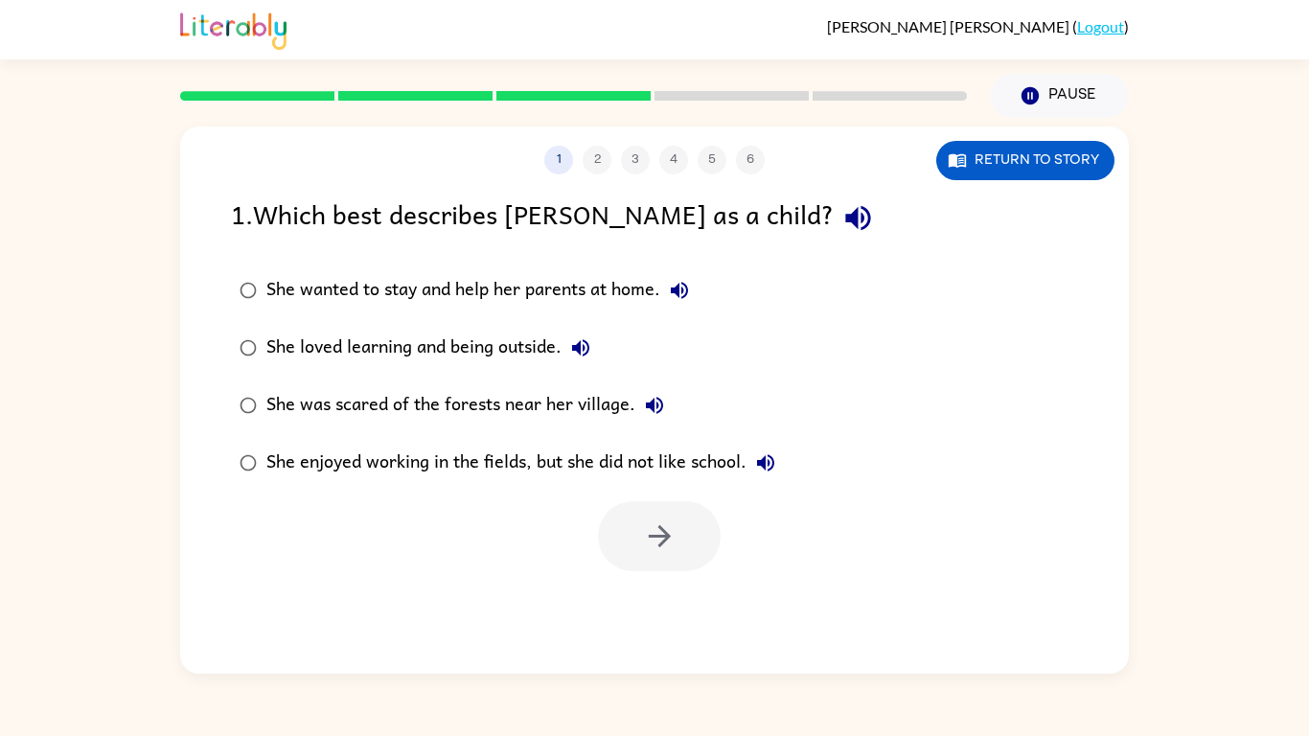
scroll to position [0, 0]
click at [670, 531] on icon "button" at bounding box center [660, 536] width 34 height 34
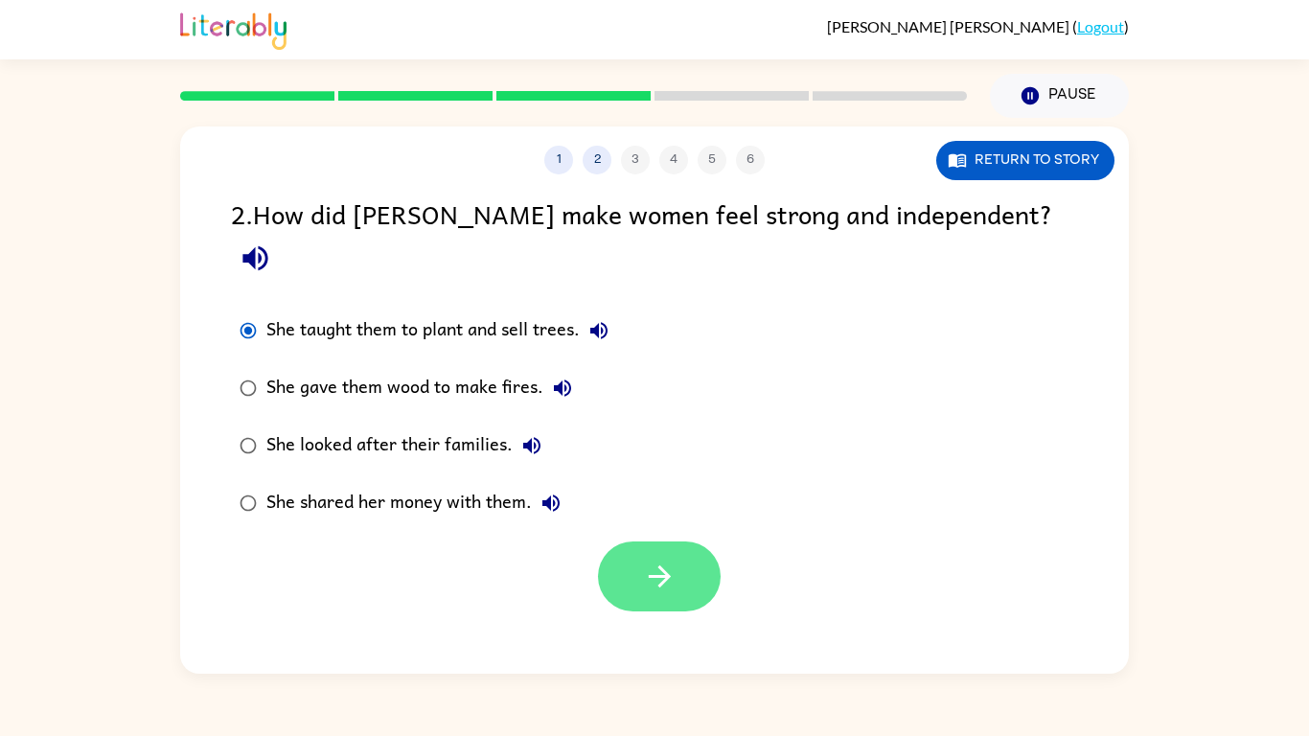
click at [682, 549] on button "button" at bounding box center [659, 577] width 123 height 70
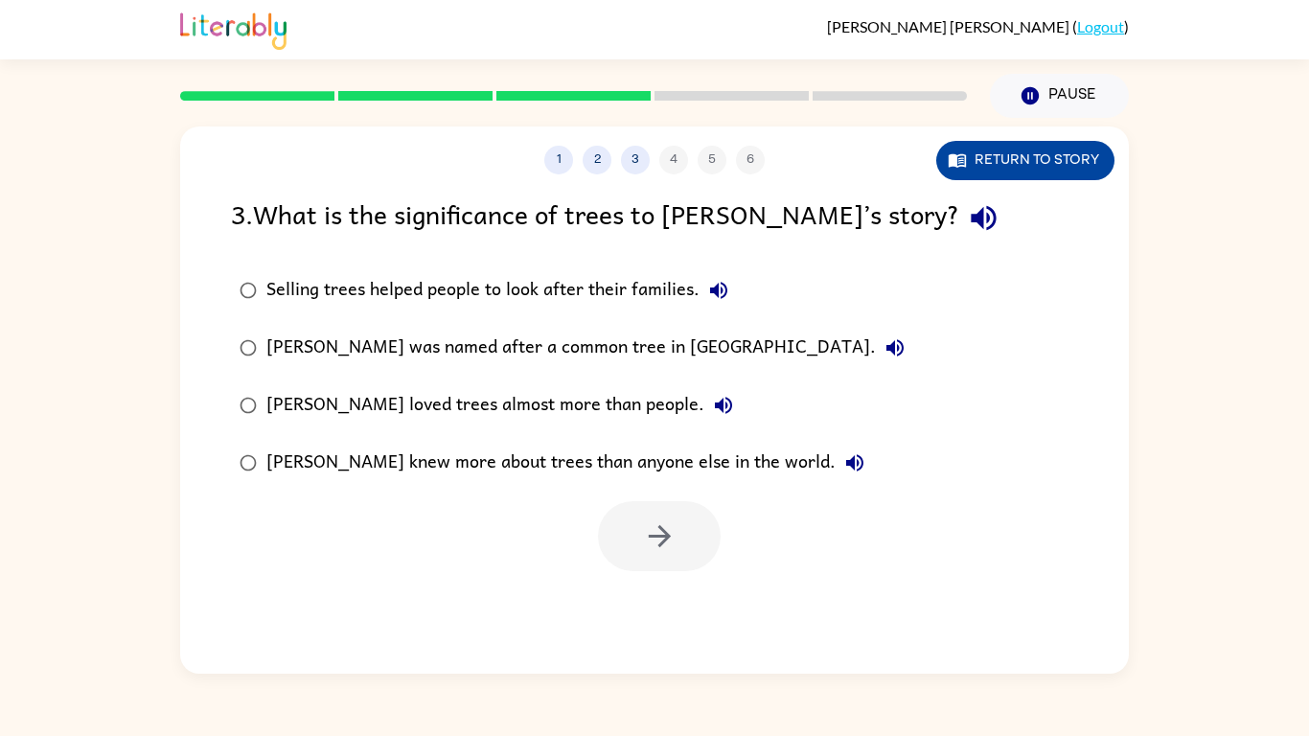
click at [1081, 157] on button "Return to story" at bounding box center [1025, 160] width 178 height 39
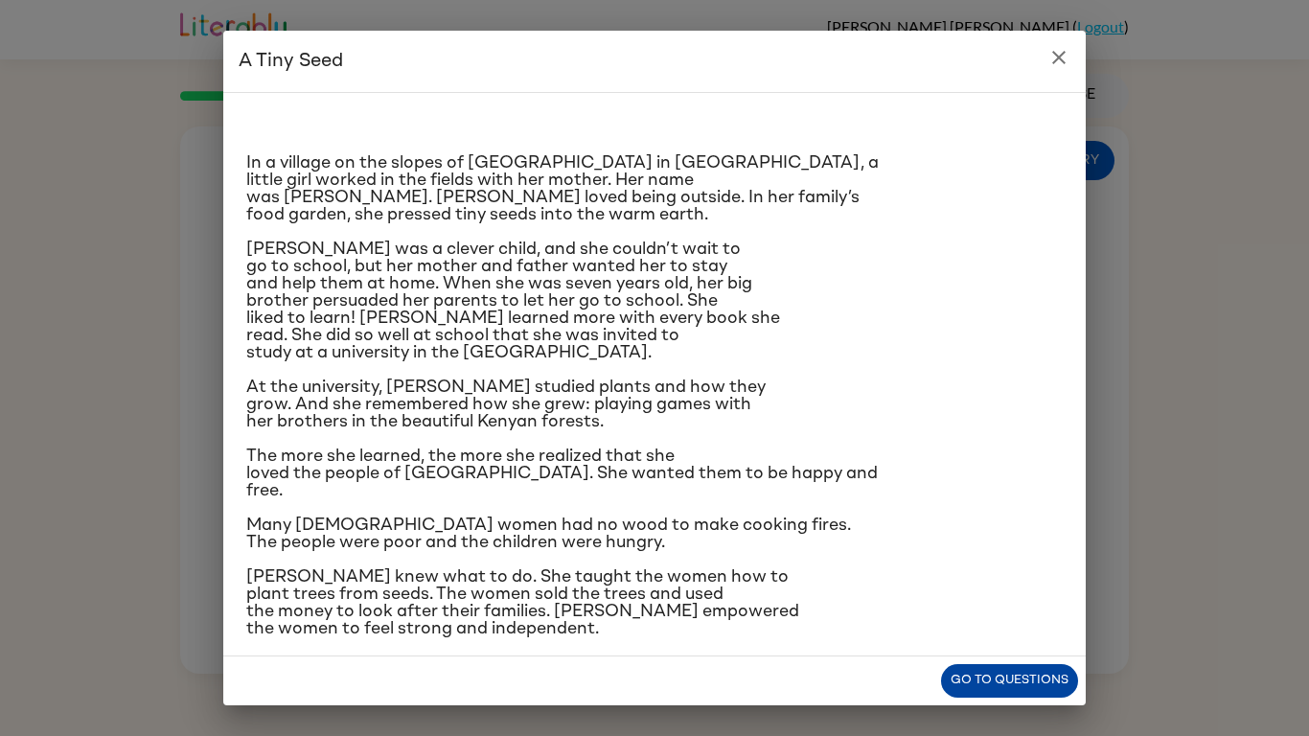
click at [1002, 687] on button "Go to questions" at bounding box center [1009, 681] width 137 height 34
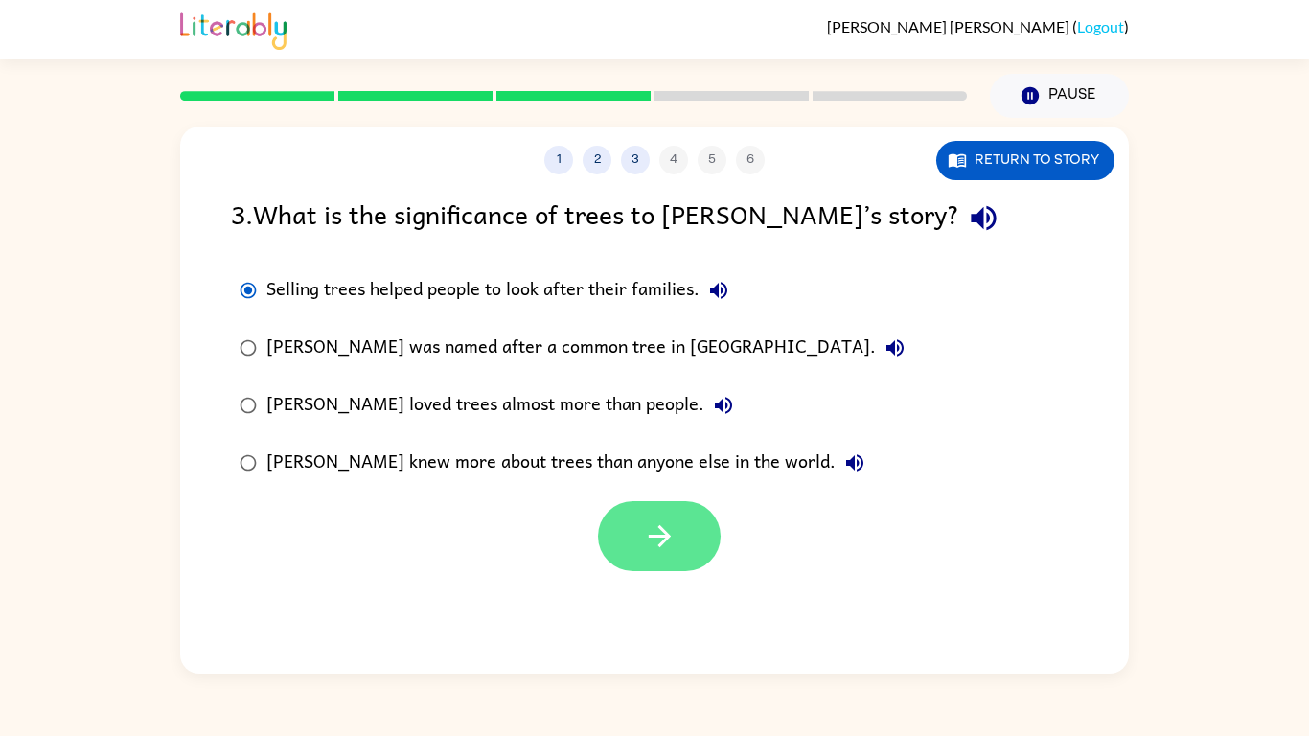
click at [658, 501] on button "button" at bounding box center [659, 536] width 123 height 70
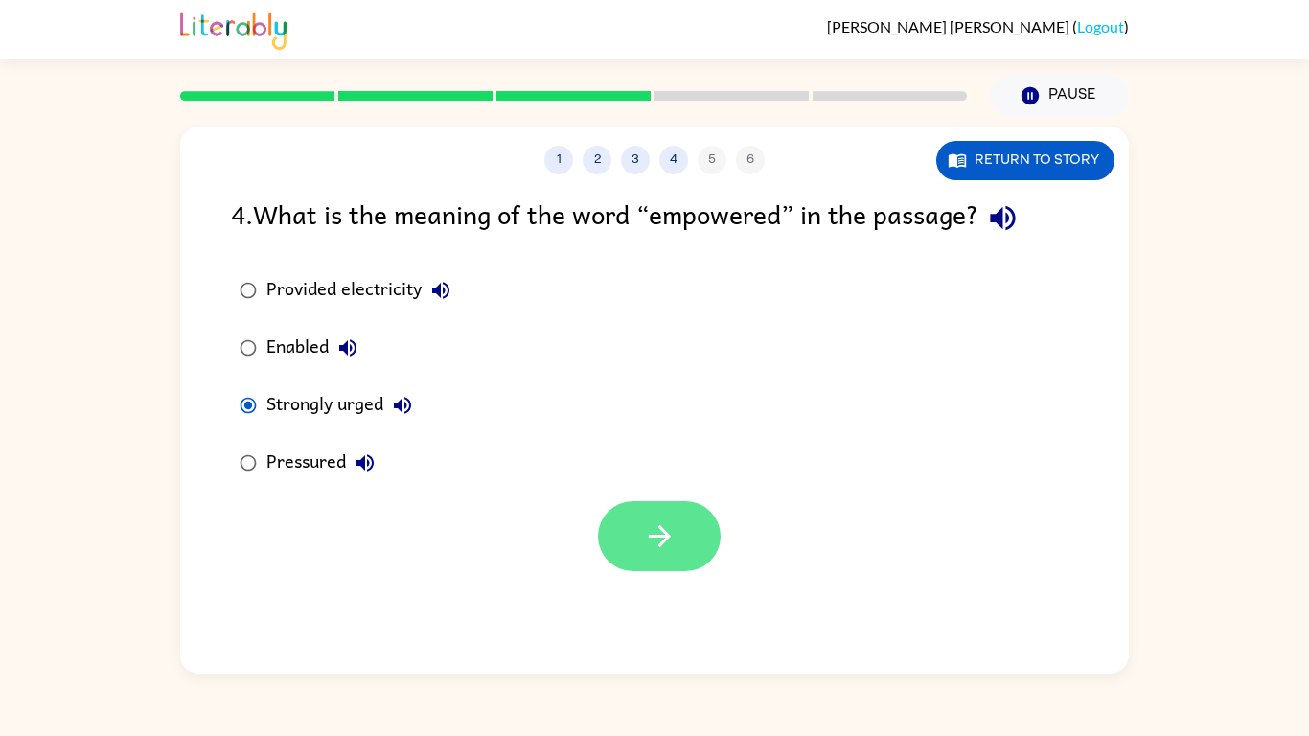
click at [637, 554] on button "button" at bounding box center [659, 536] width 123 height 70
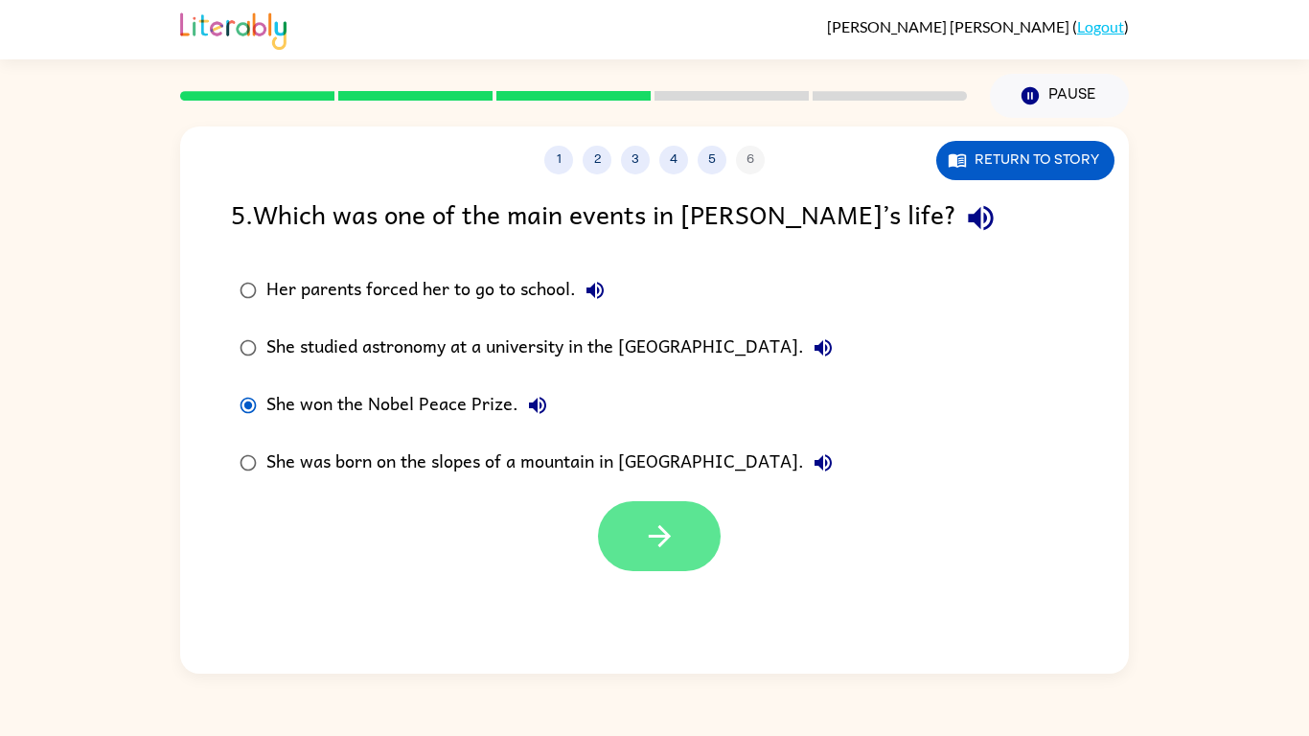
click at [651, 541] on icon "button" at bounding box center [660, 536] width 34 height 34
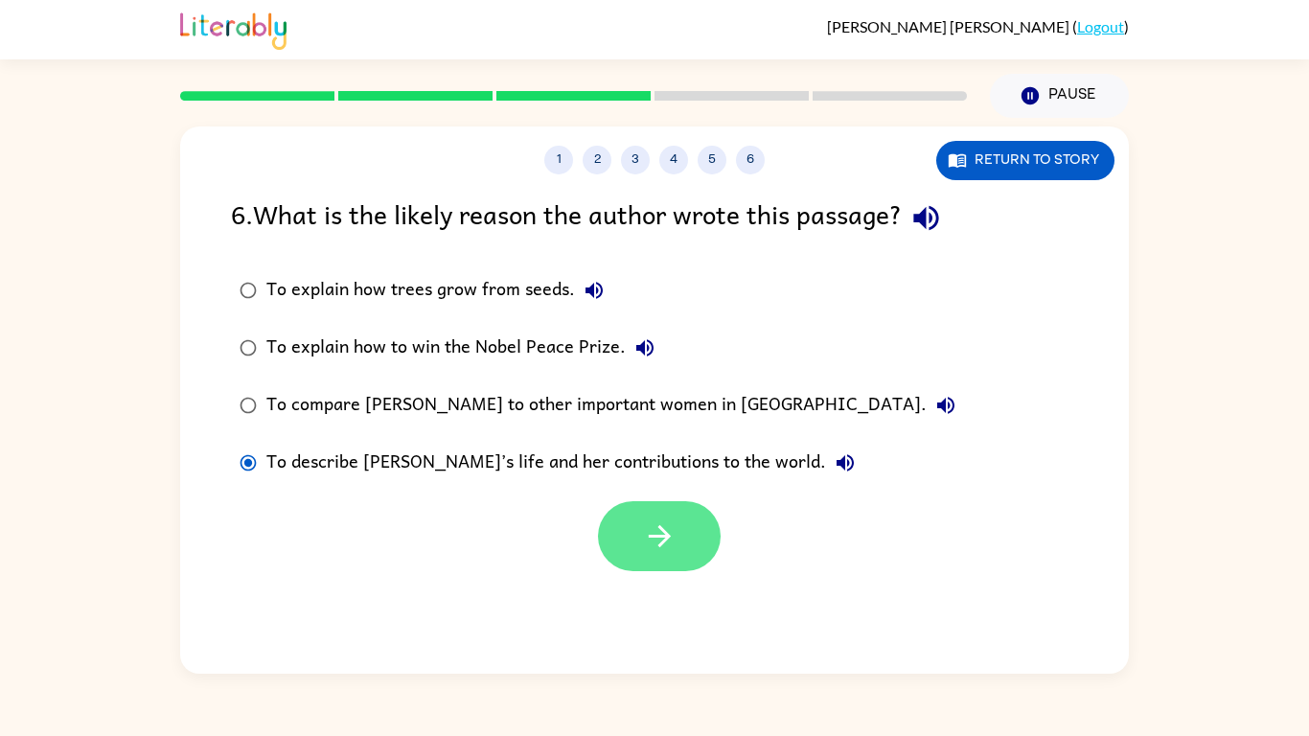
click at [655, 518] on button "button" at bounding box center [659, 536] width 123 height 70
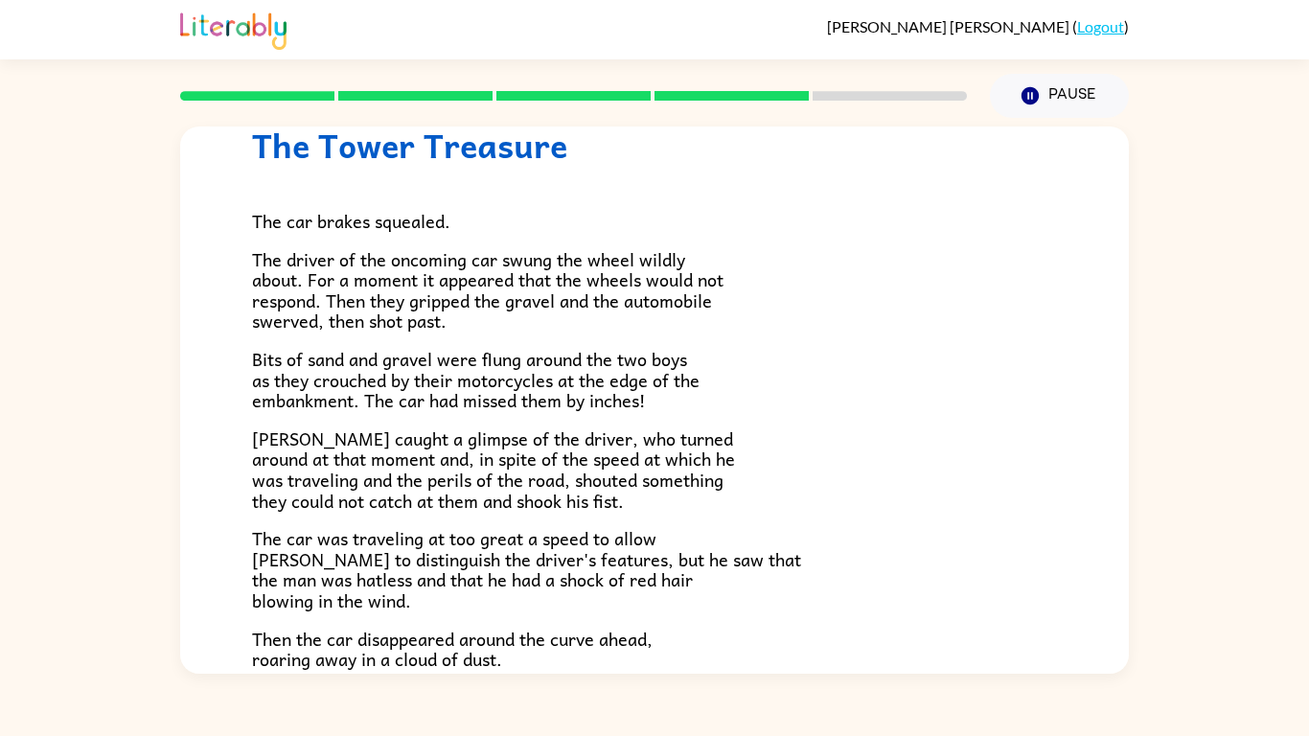
scroll to position [74, 0]
click at [499, 473] on span "[PERSON_NAME] caught a glimpse of the driver, who turned around at that moment …" at bounding box center [493, 469] width 483 height 90
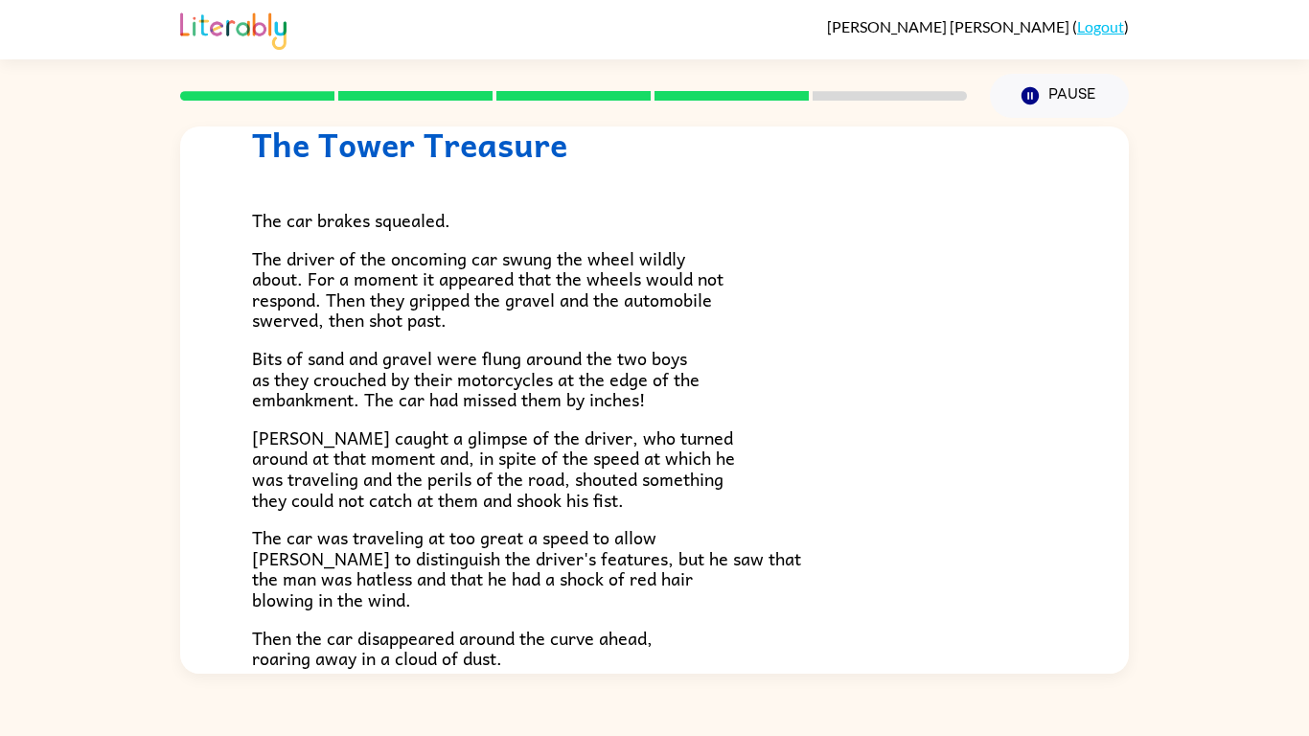
click at [689, 451] on span "[PERSON_NAME] caught a glimpse of the driver, who turned around at that moment …" at bounding box center [493, 469] width 483 height 90
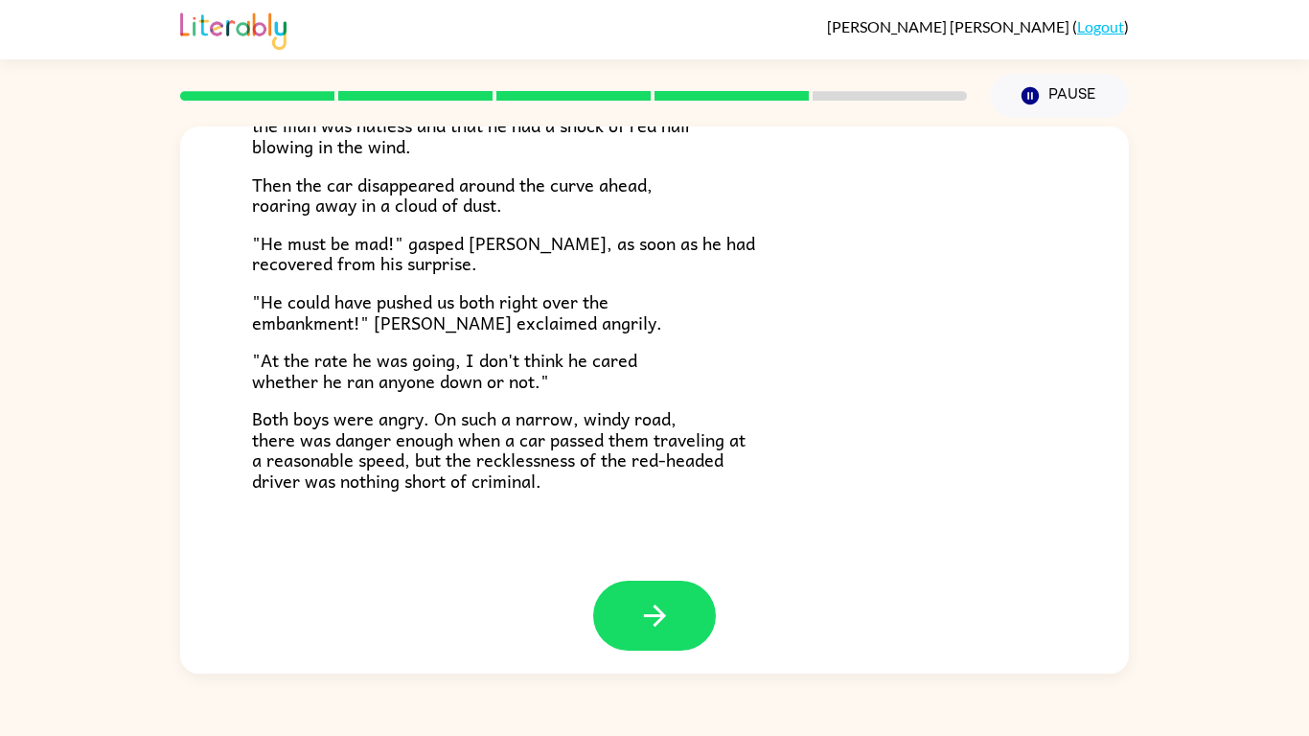
scroll to position [532, 0]
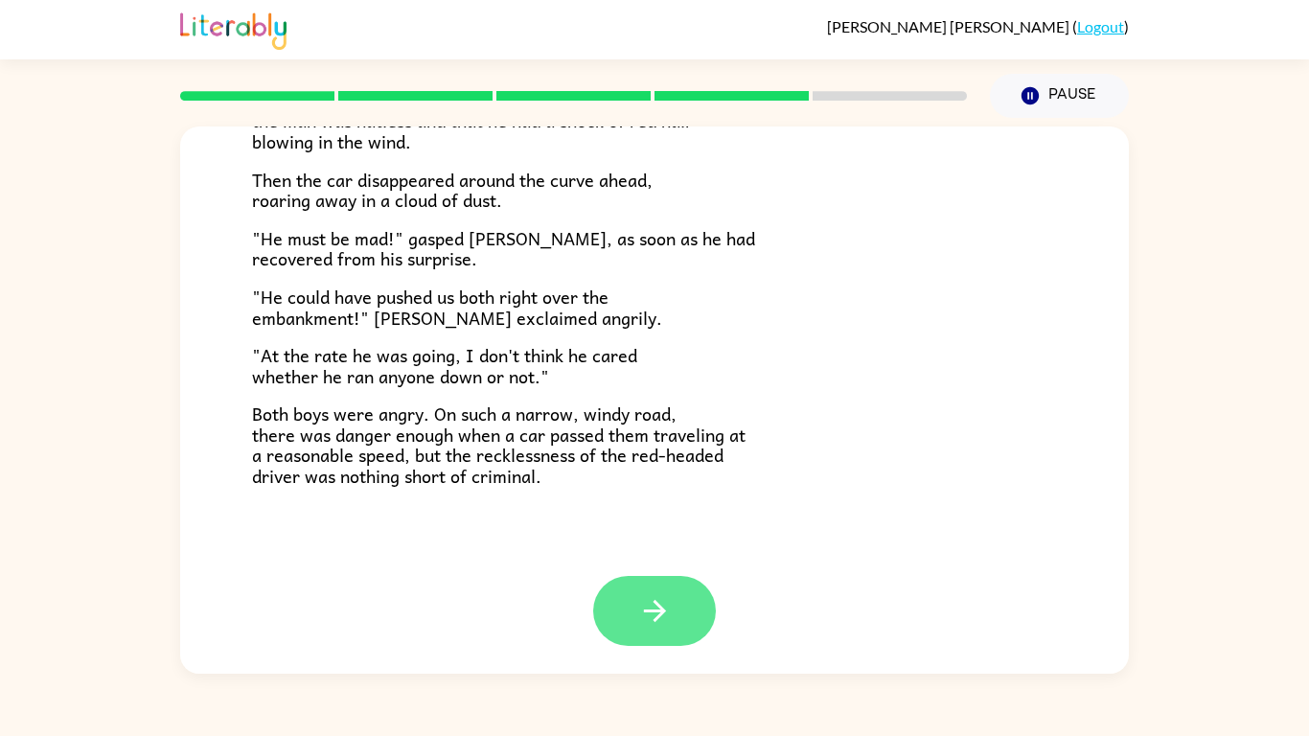
click at [650, 604] on icon "button" at bounding box center [655, 611] width 34 height 34
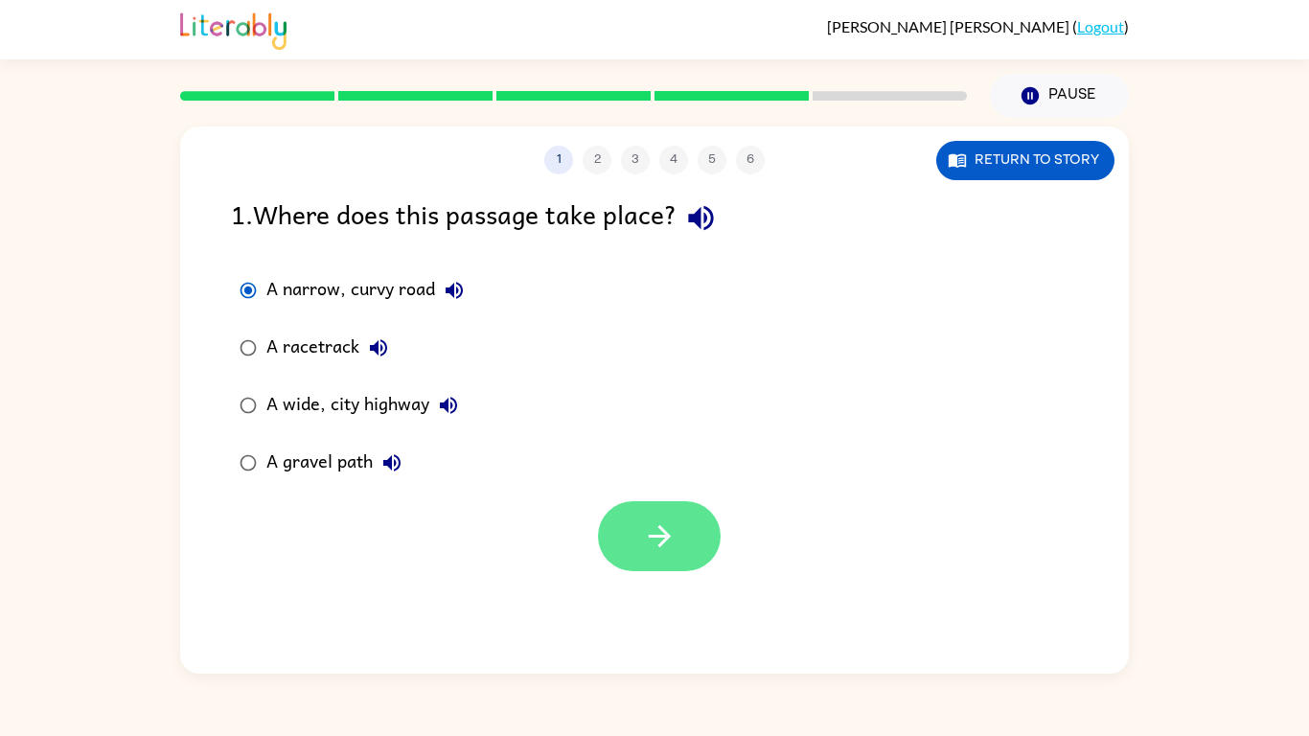
click at [658, 543] on icon "button" at bounding box center [660, 536] width 34 height 34
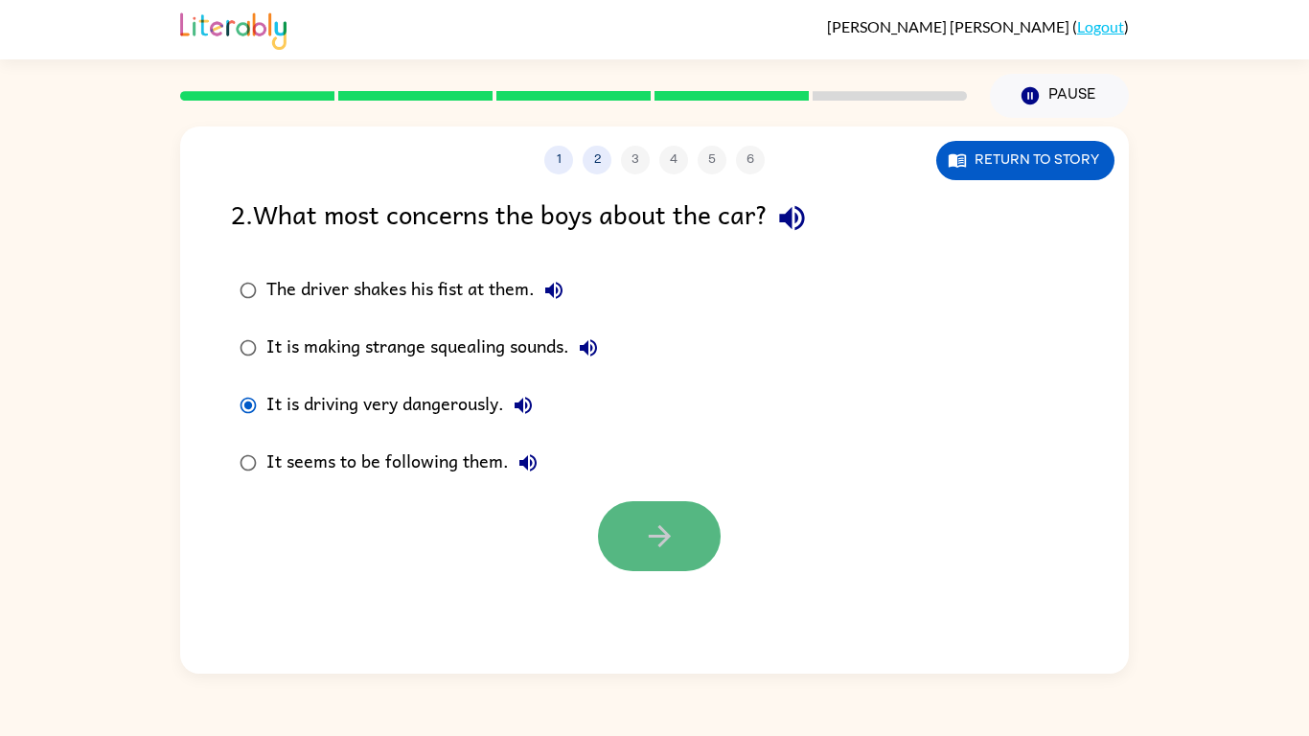
click at [651, 519] on icon "button" at bounding box center [660, 536] width 34 height 34
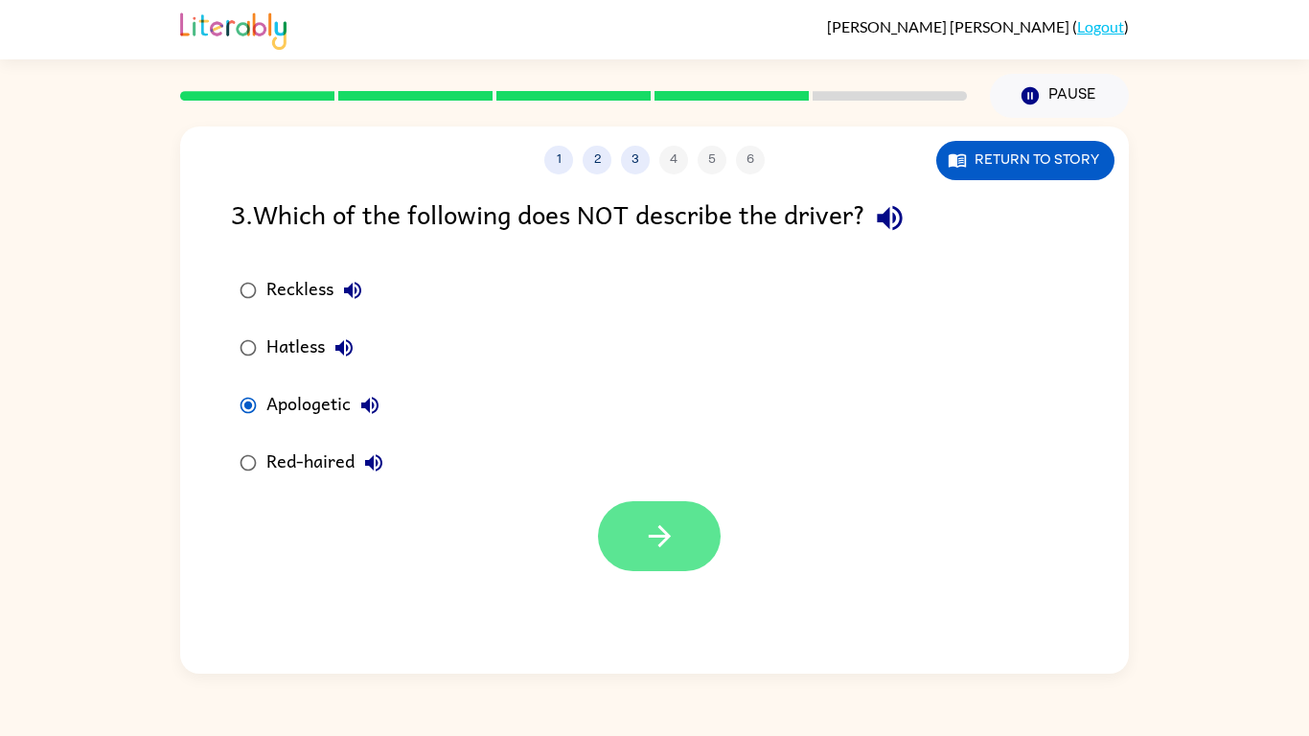
click at [695, 534] on button "button" at bounding box center [659, 536] width 123 height 70
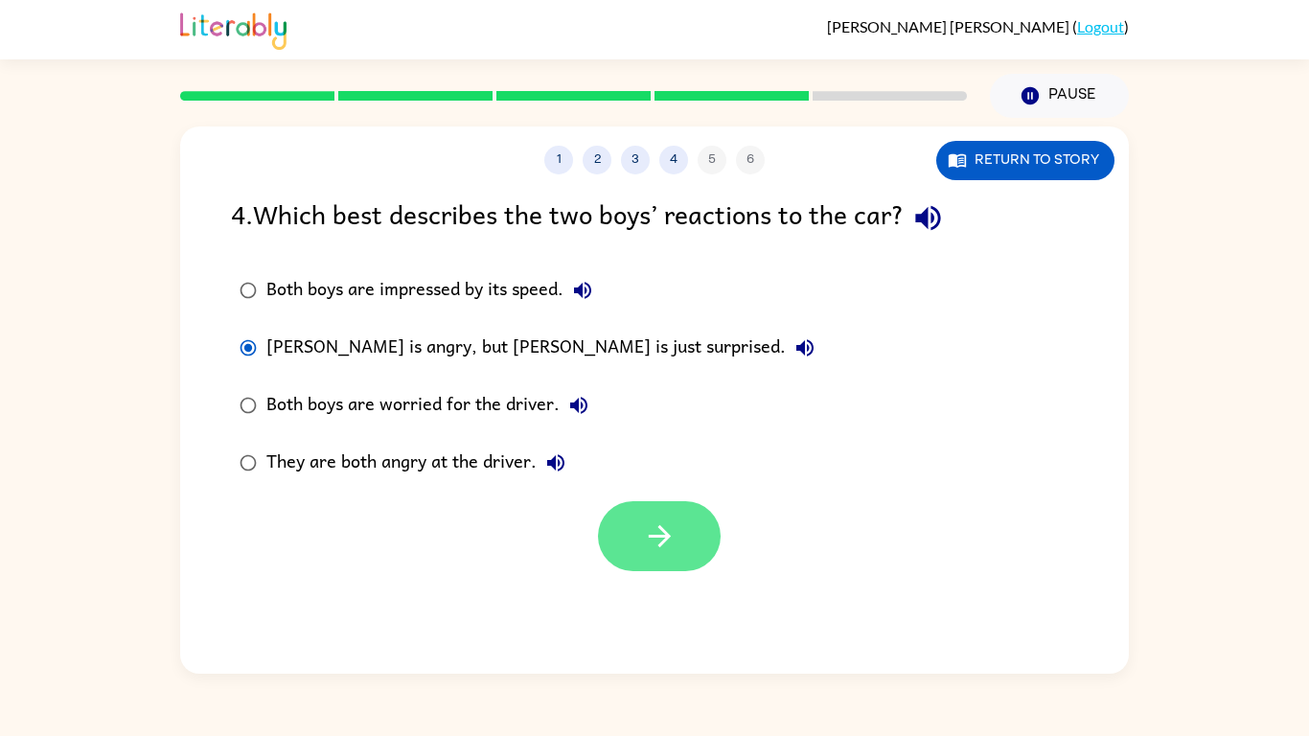
click at [635, 563] on button "button" at bounding box center [659, 536] width 123 height 70
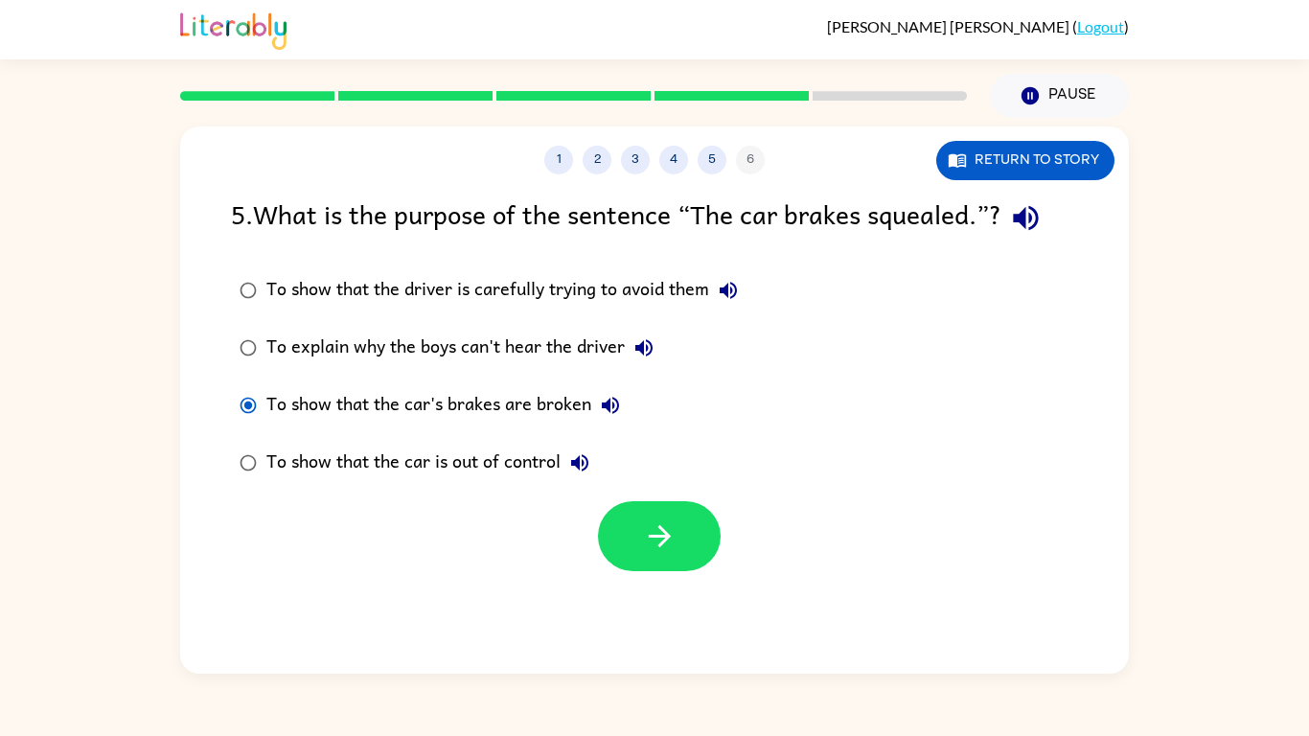
click at [640, 499] on div at bounding box center [654, 532] width 949 height 80
click at [637, 520] on button "button" at bounding box center [659, 536] width 123 height 70
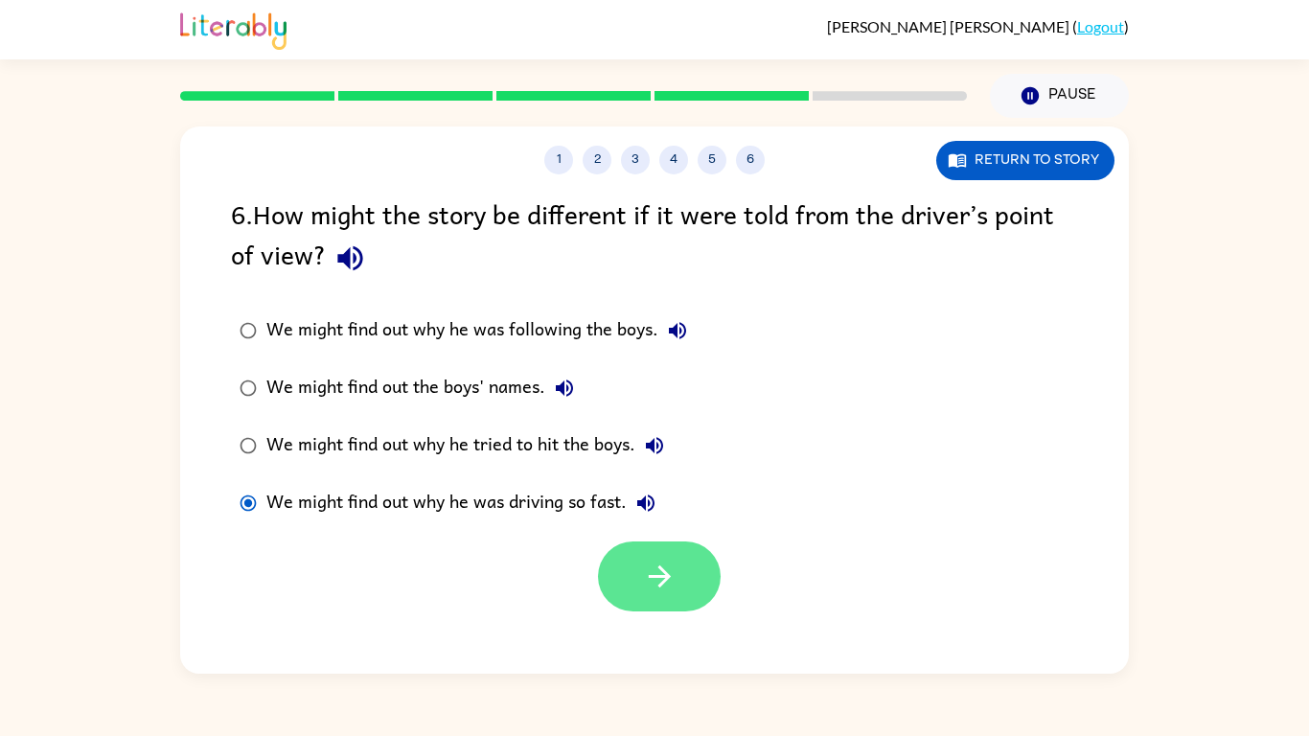
click at [678, 587] on button "button" at bounding box center [659, 577] width 123 height 70
